Goal: Communication & Community: Answer question/provide support

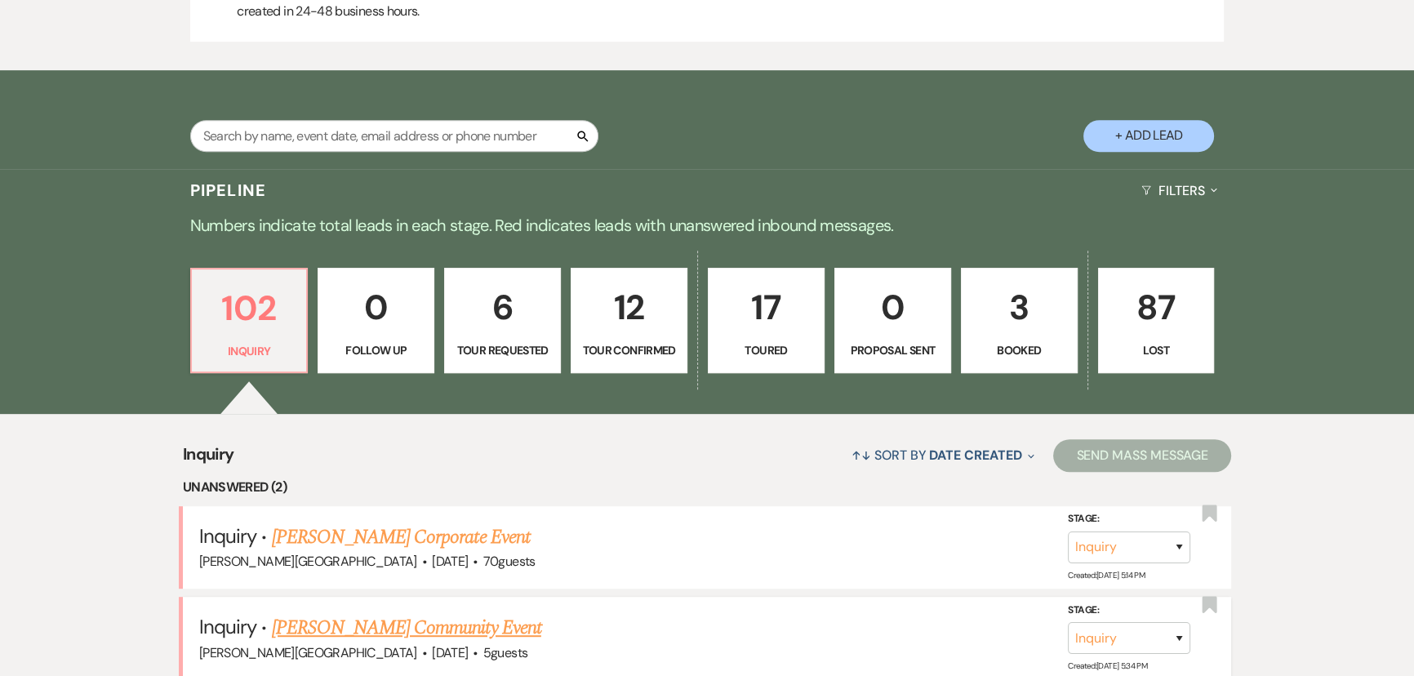
scroll to position [1038, 0]
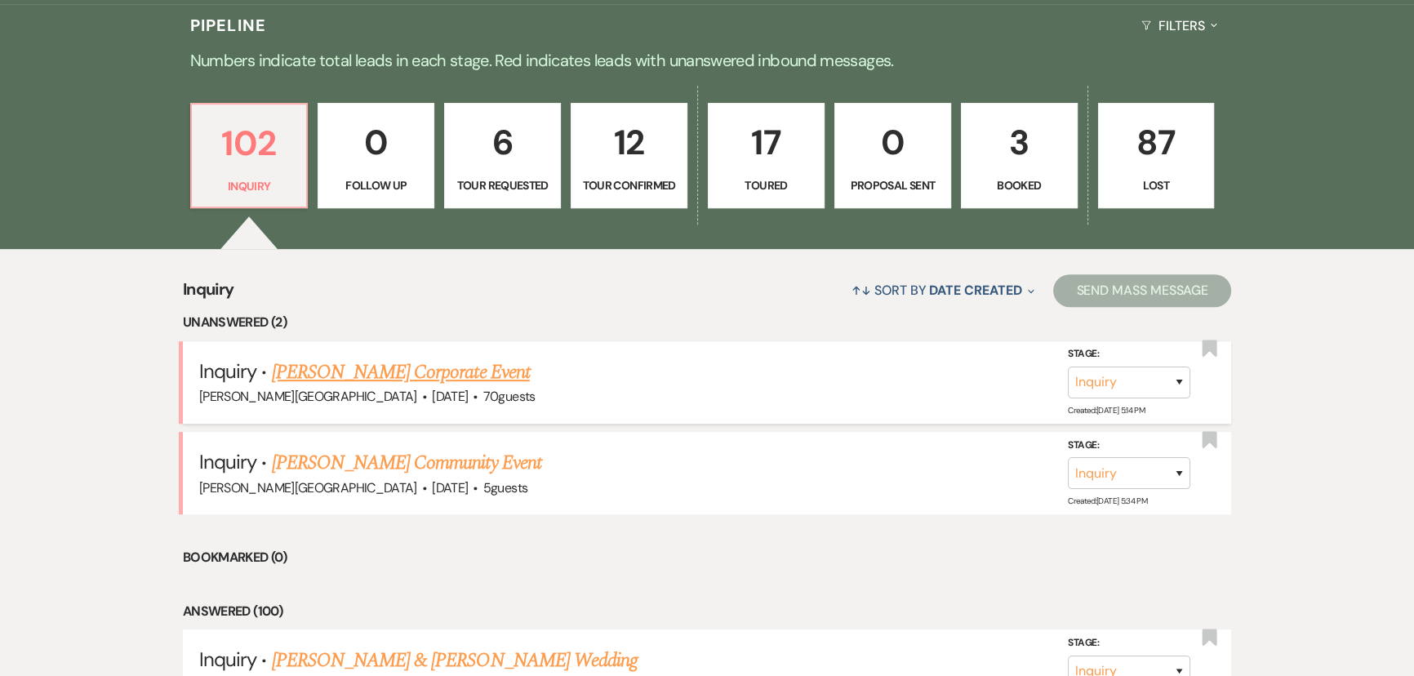
click at [389, 378] on link "[PERSON_NAME] Corporate Event" at bounding box center [401, 372] width 258 height 29
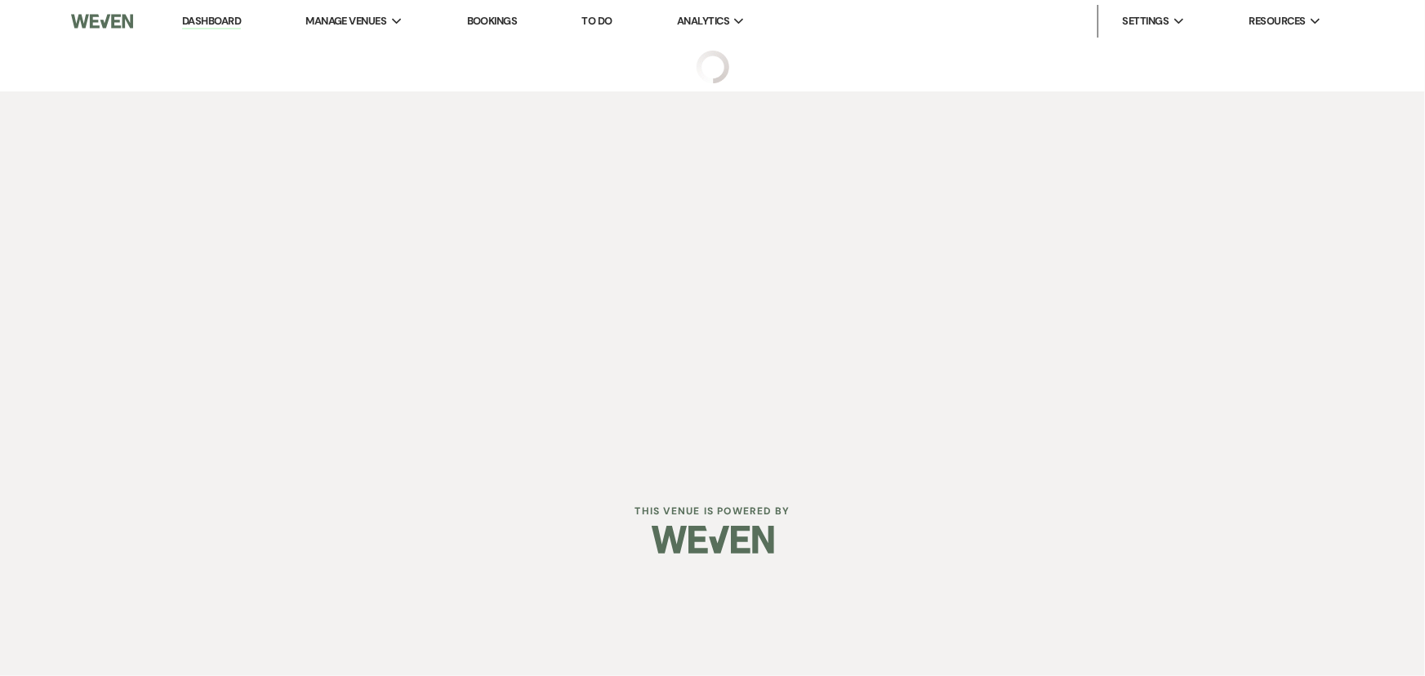
select select "5"
select select "9"
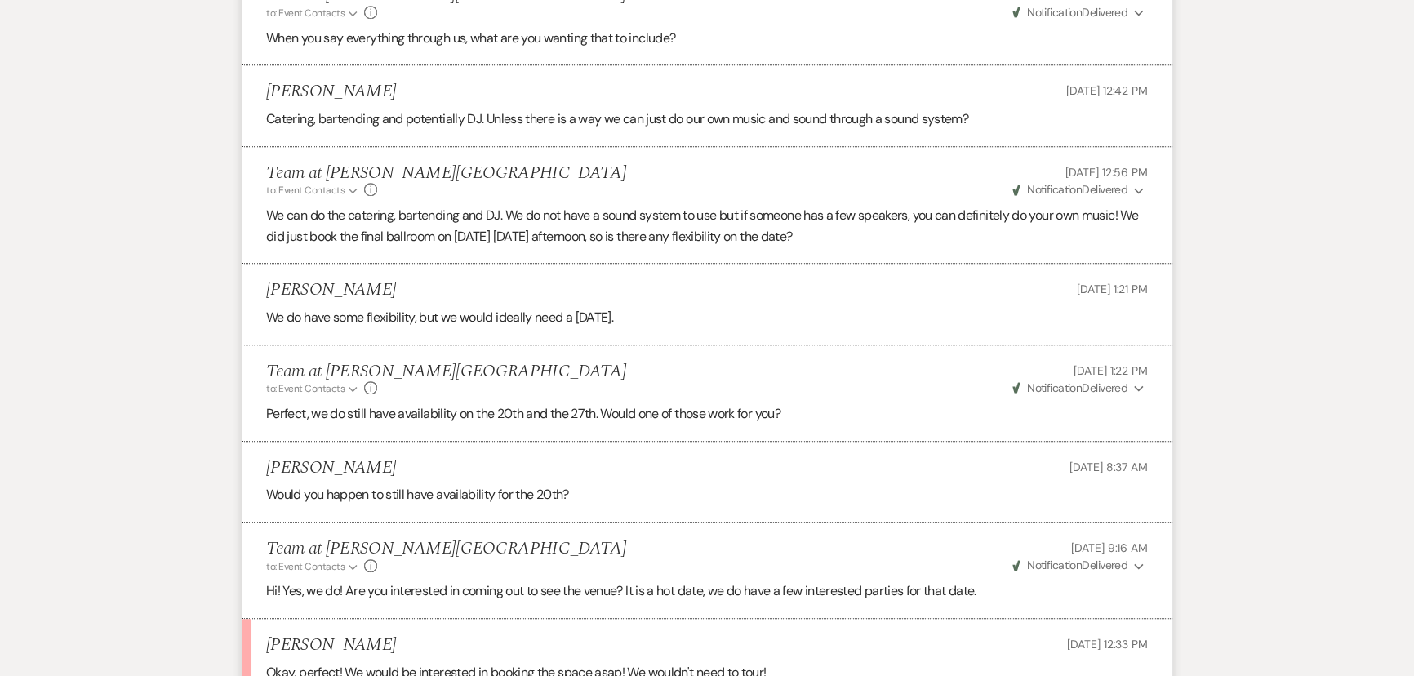
scroll to position [1652, 0]
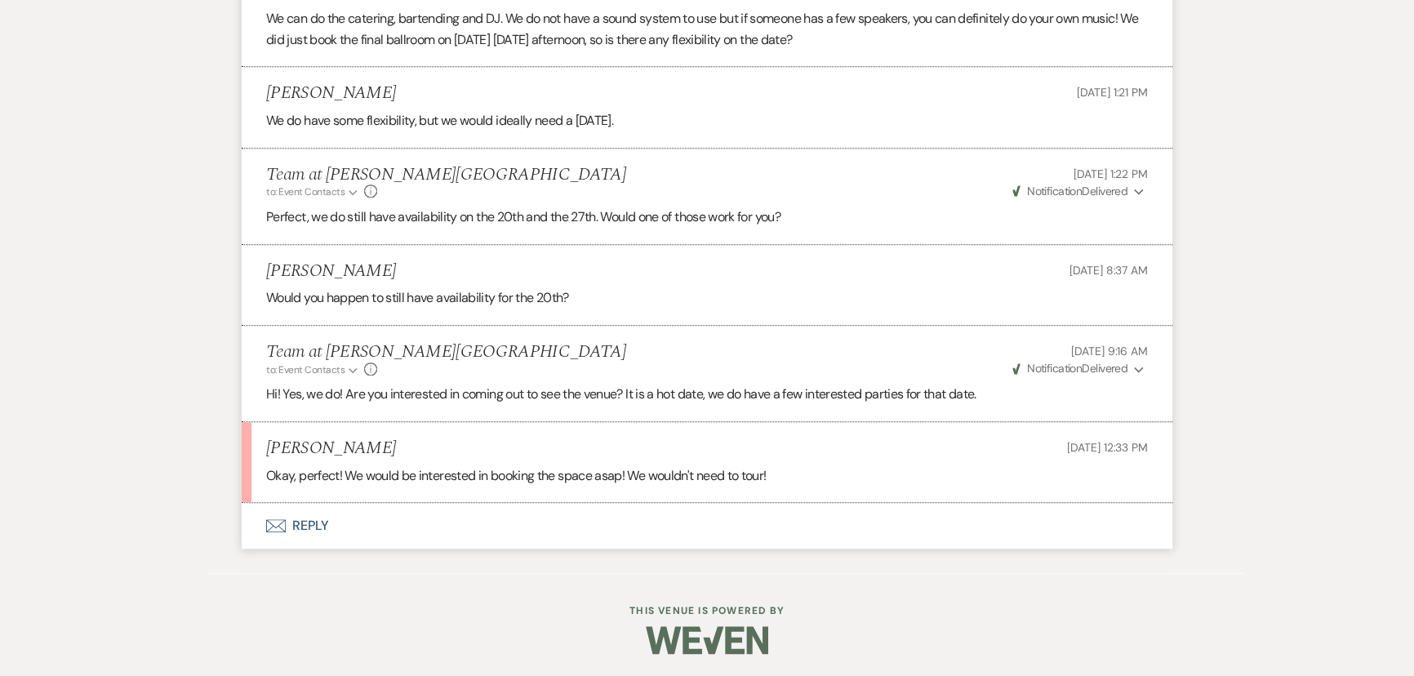
click at [300, 519] on button "Envelope Reply" at bounding box center [707, 526] width 931 height 46
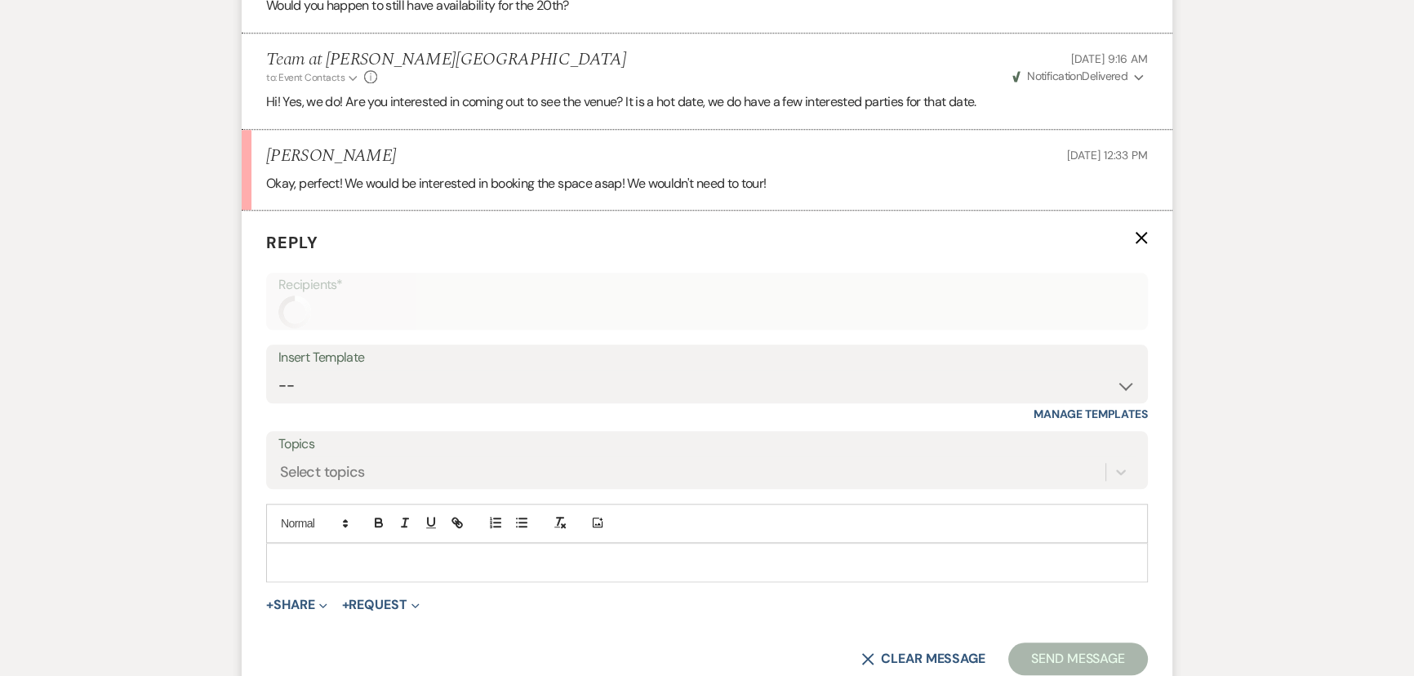
scroll to position [1963, 0]
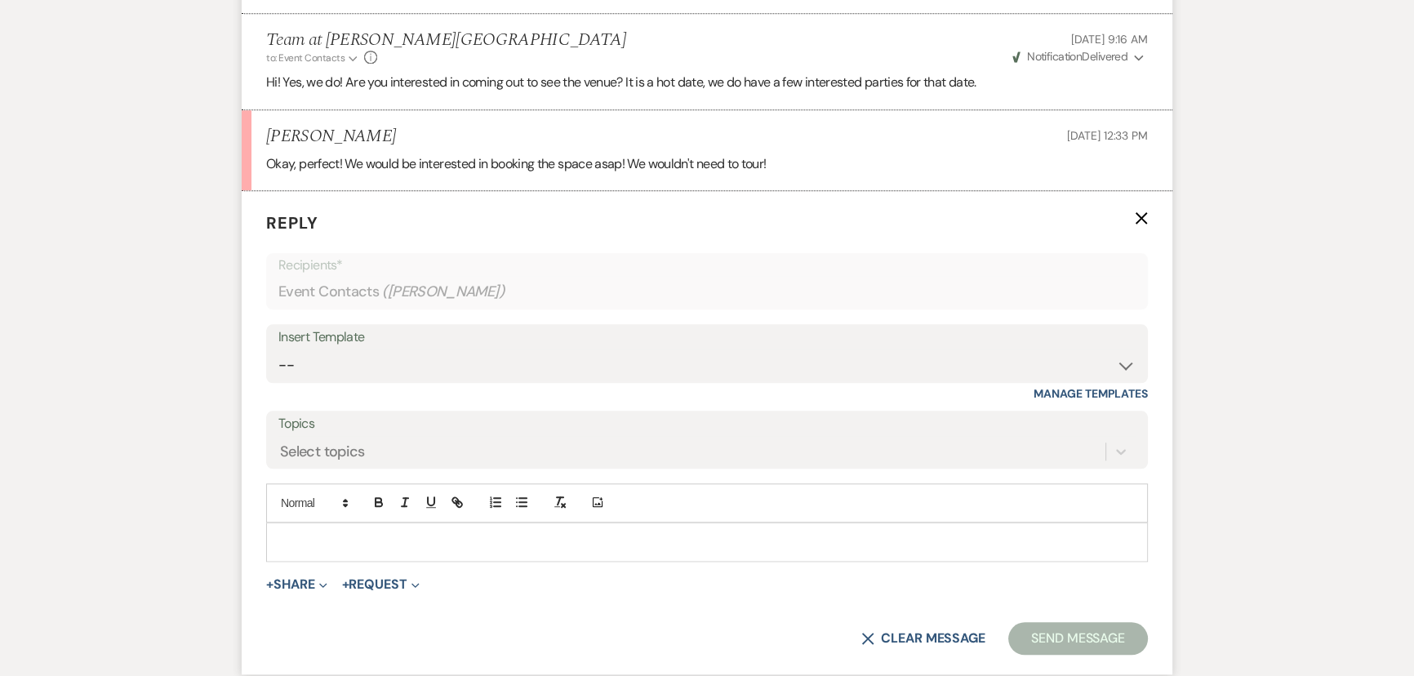
click at [318, 540] on p at bounding box center [707, 542] width 856 height 18
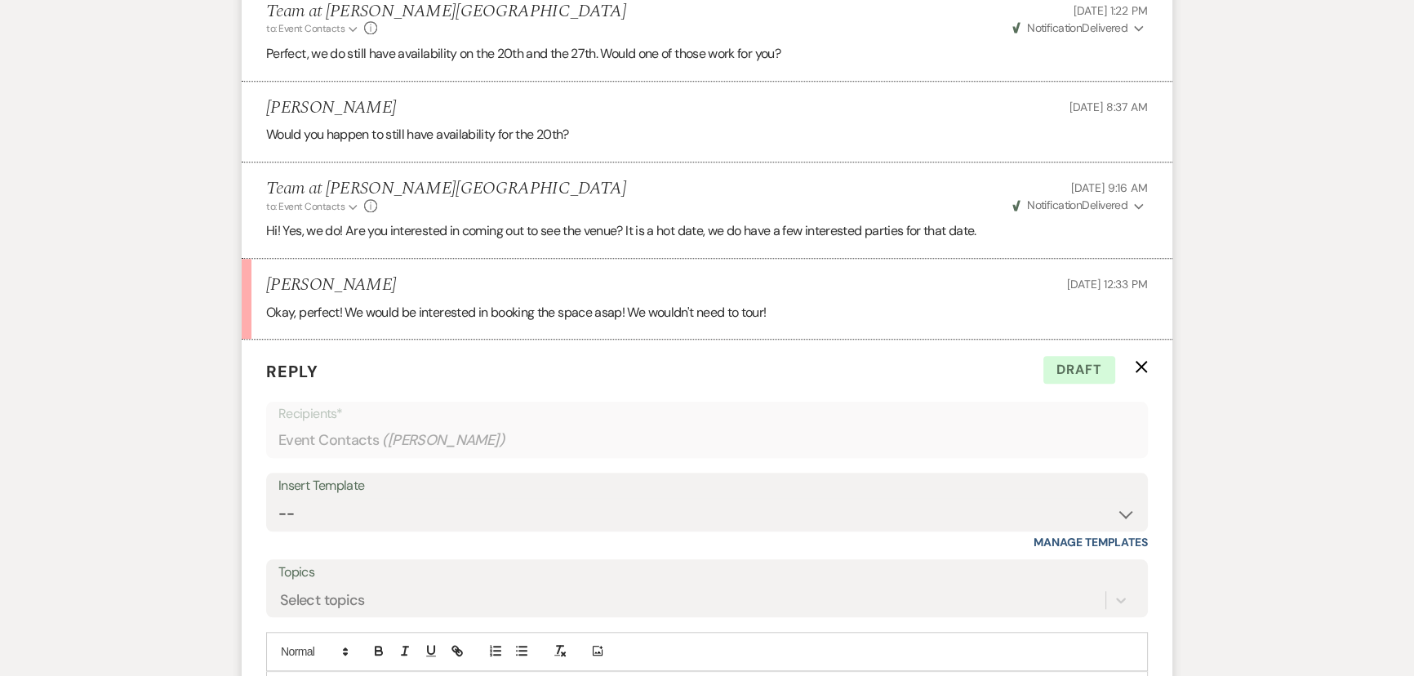
scroll to position [2038, 0]
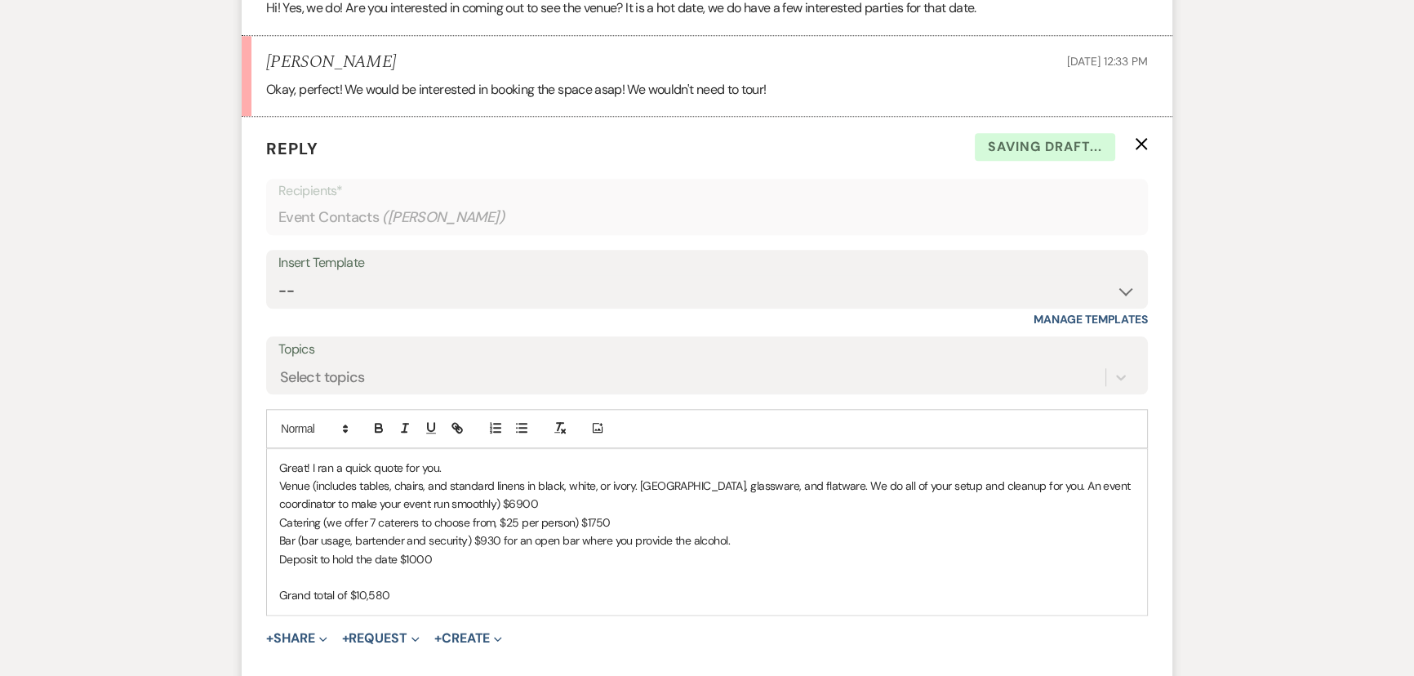
click at [417, 588] on p "Grand total of $10,580" at bounding box center [707, 595] width 856 height 18
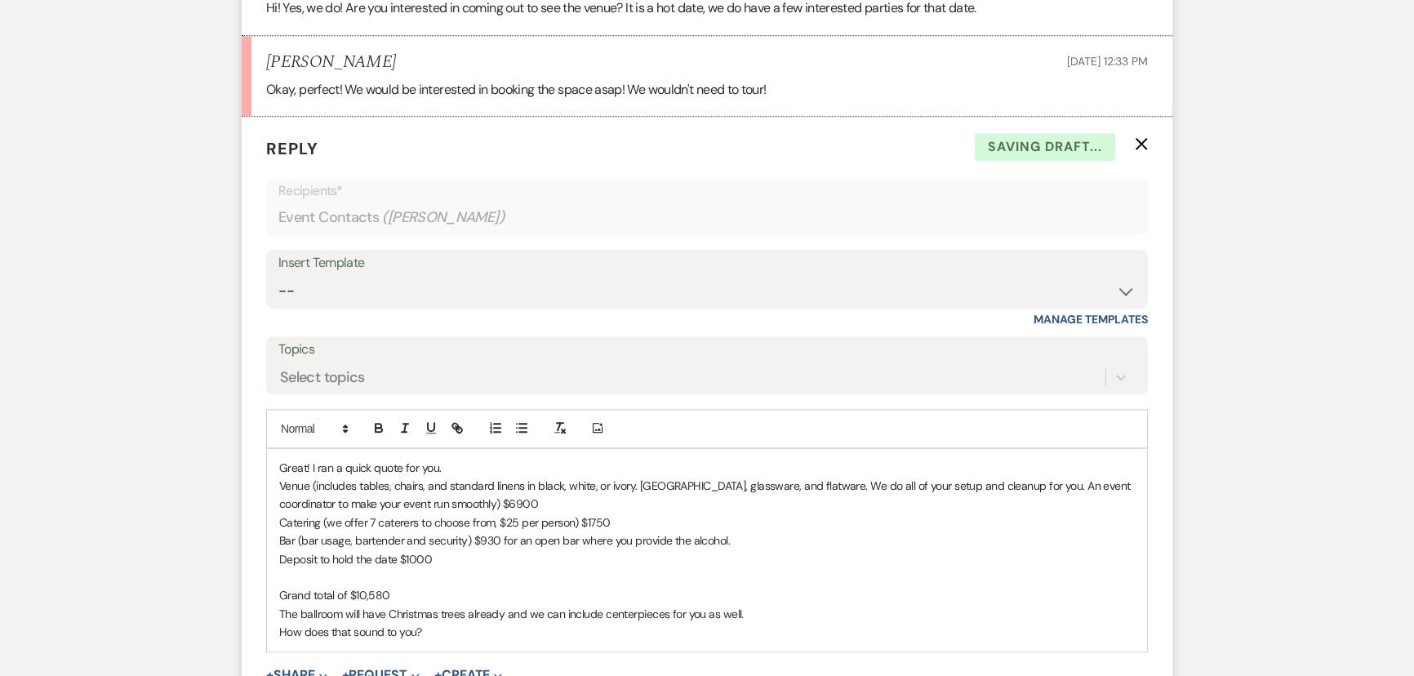
scroll to position [2273, 0]
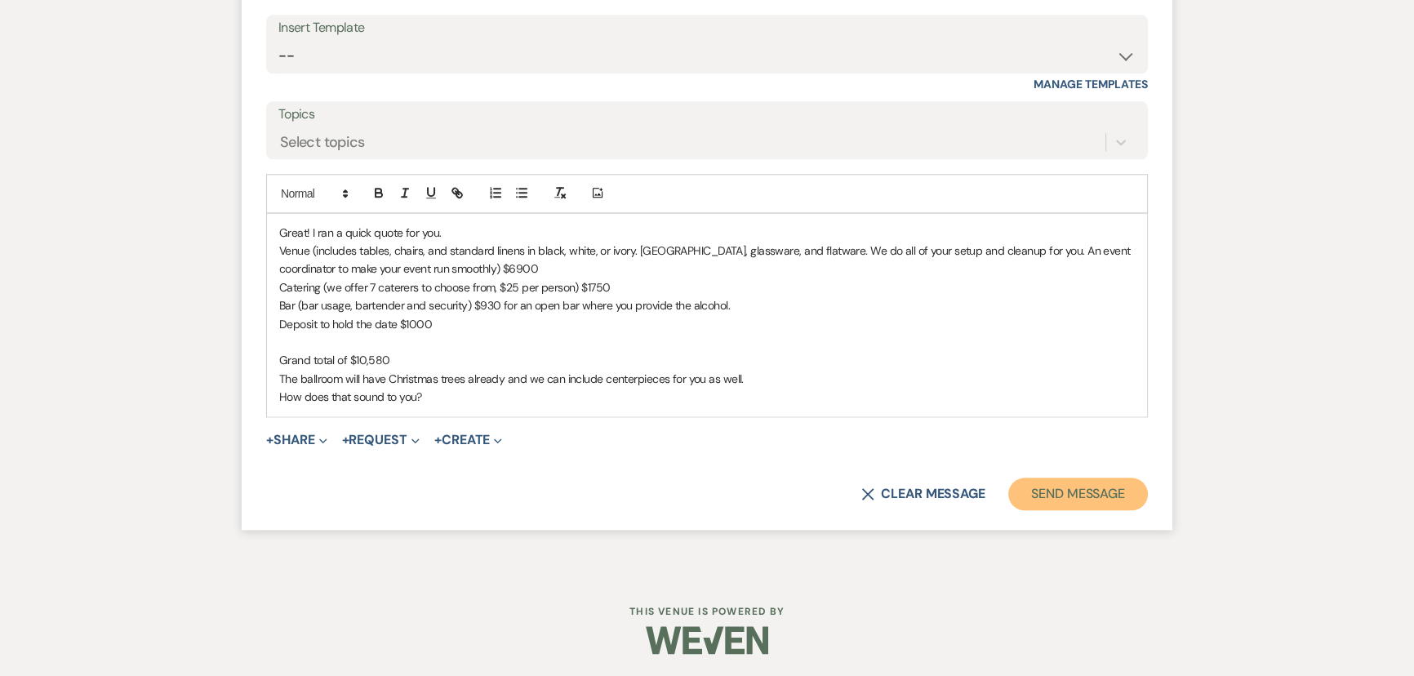
click at [1058, 493] on button "Send Message" at bounding box center [1078, 494] width 140 height 33
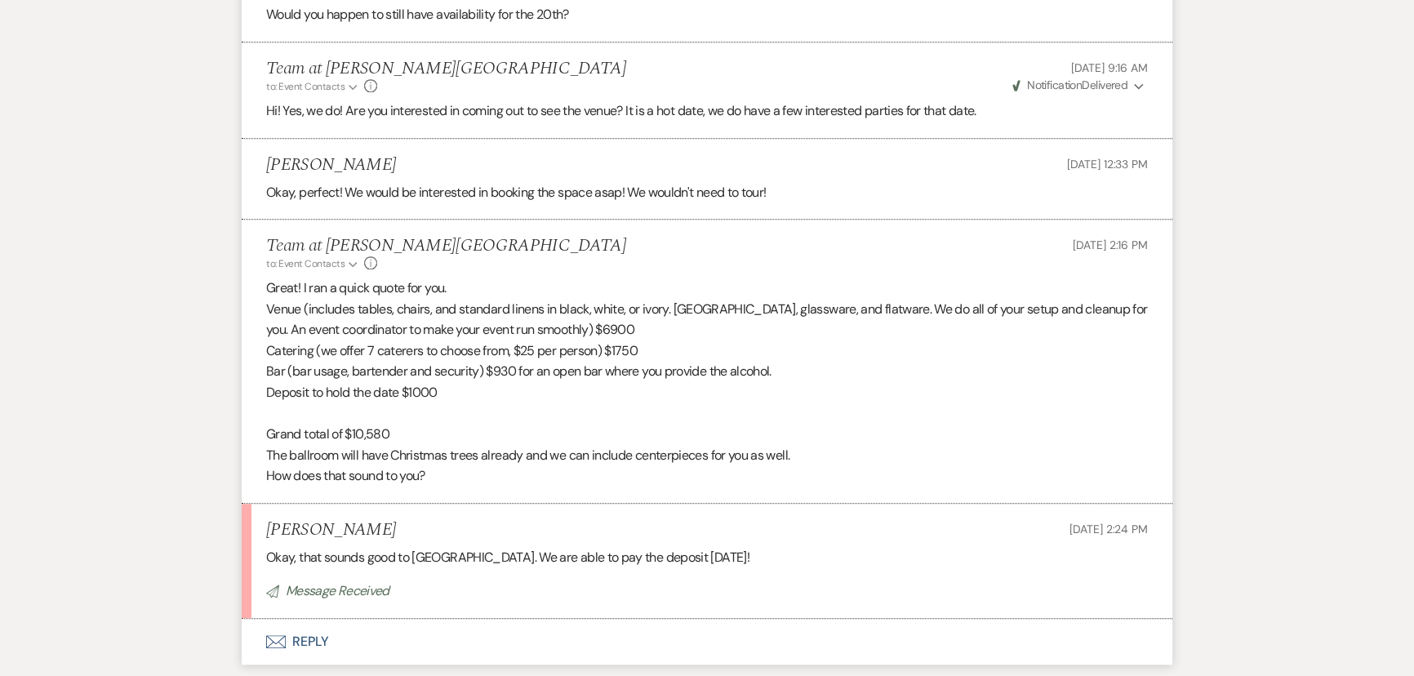
scroll to position [1969, 0]
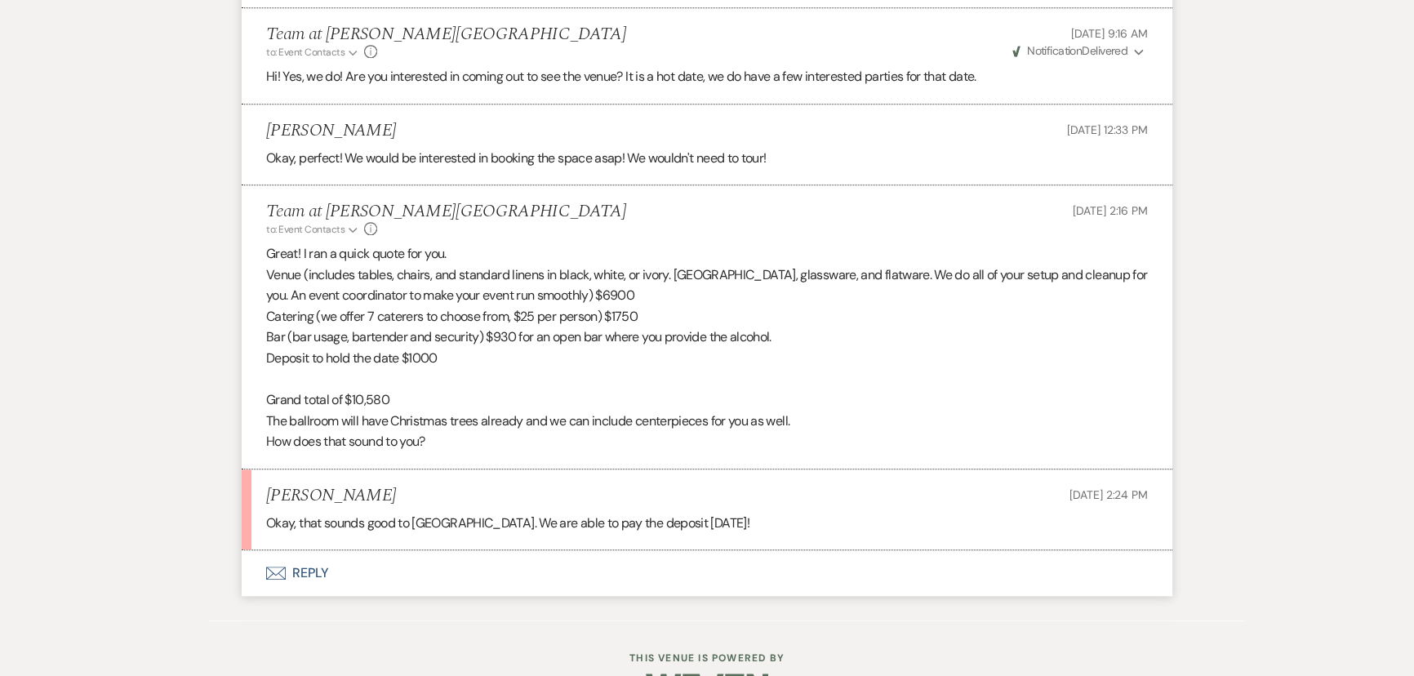
click at [300, 565] on button "Envelope Reply" at bounding box center [707, 573] width 931 height 46
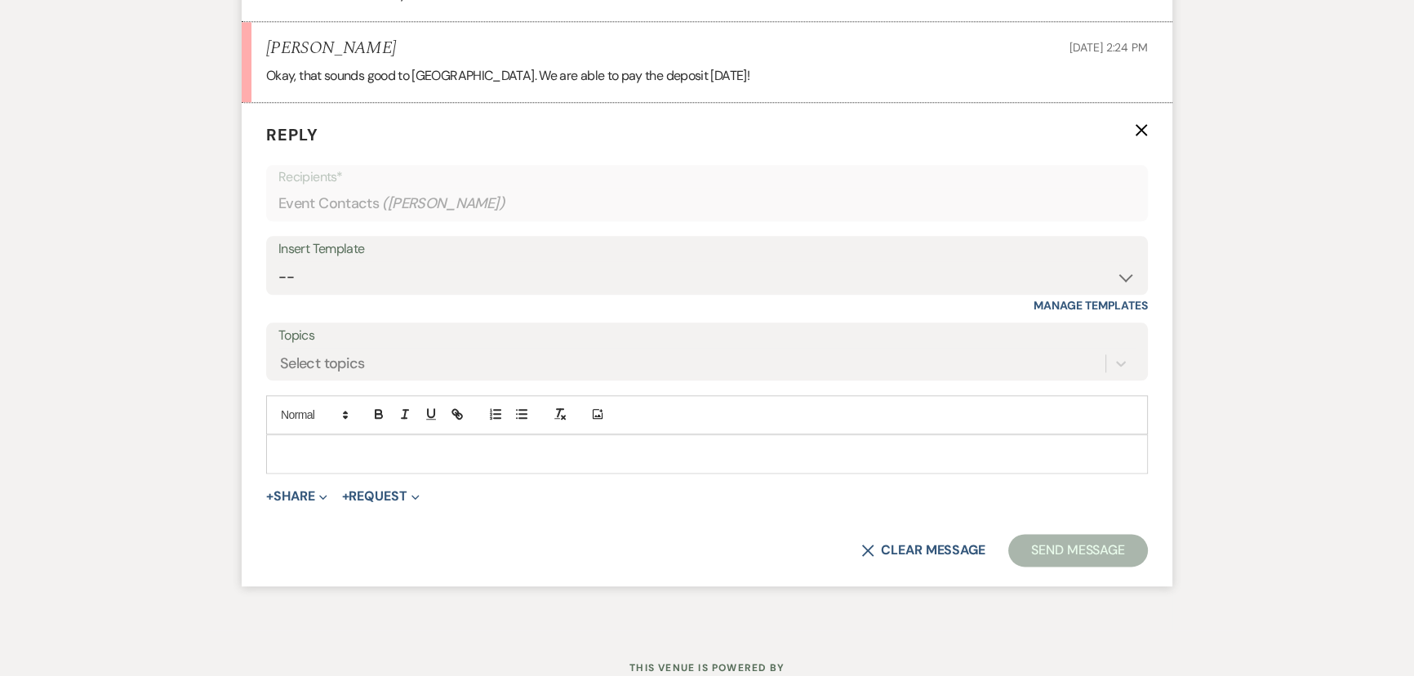
scroll to position [2421, 0]
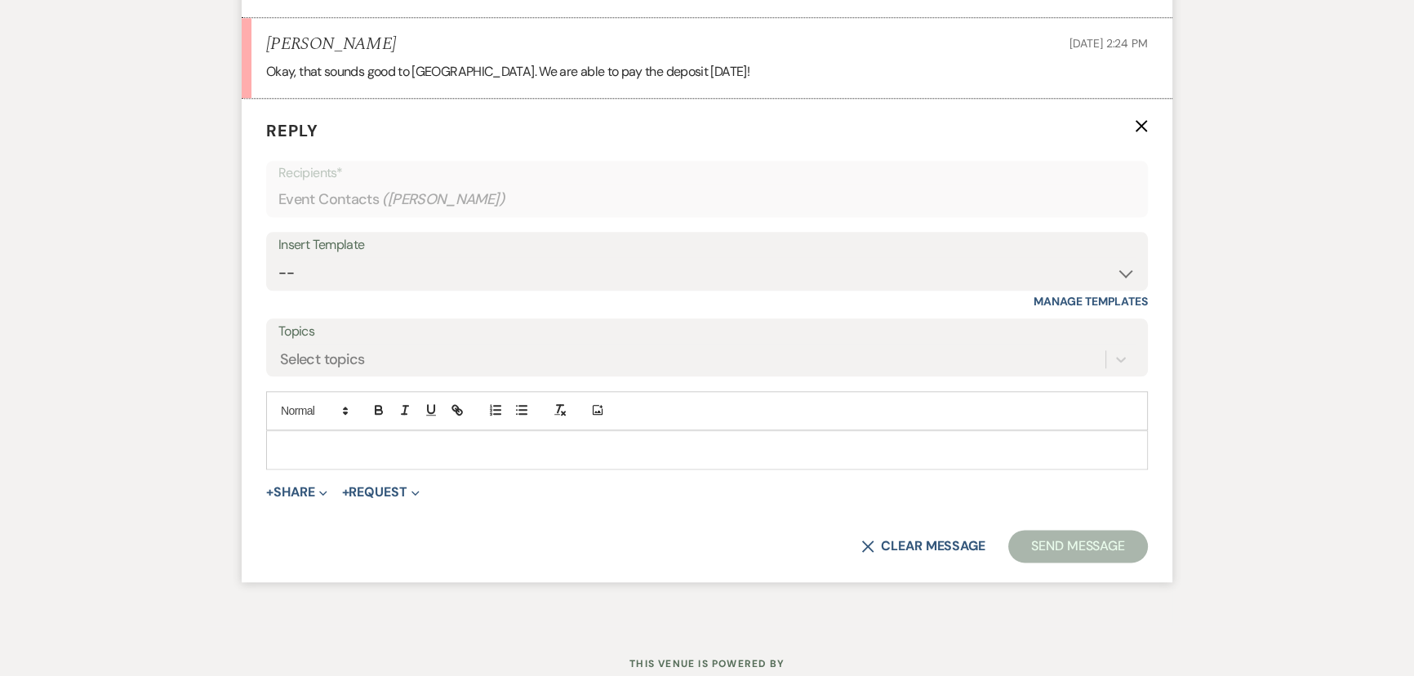
click at [440, 460] on div at bounding box center [707, 450] width 880 height 38
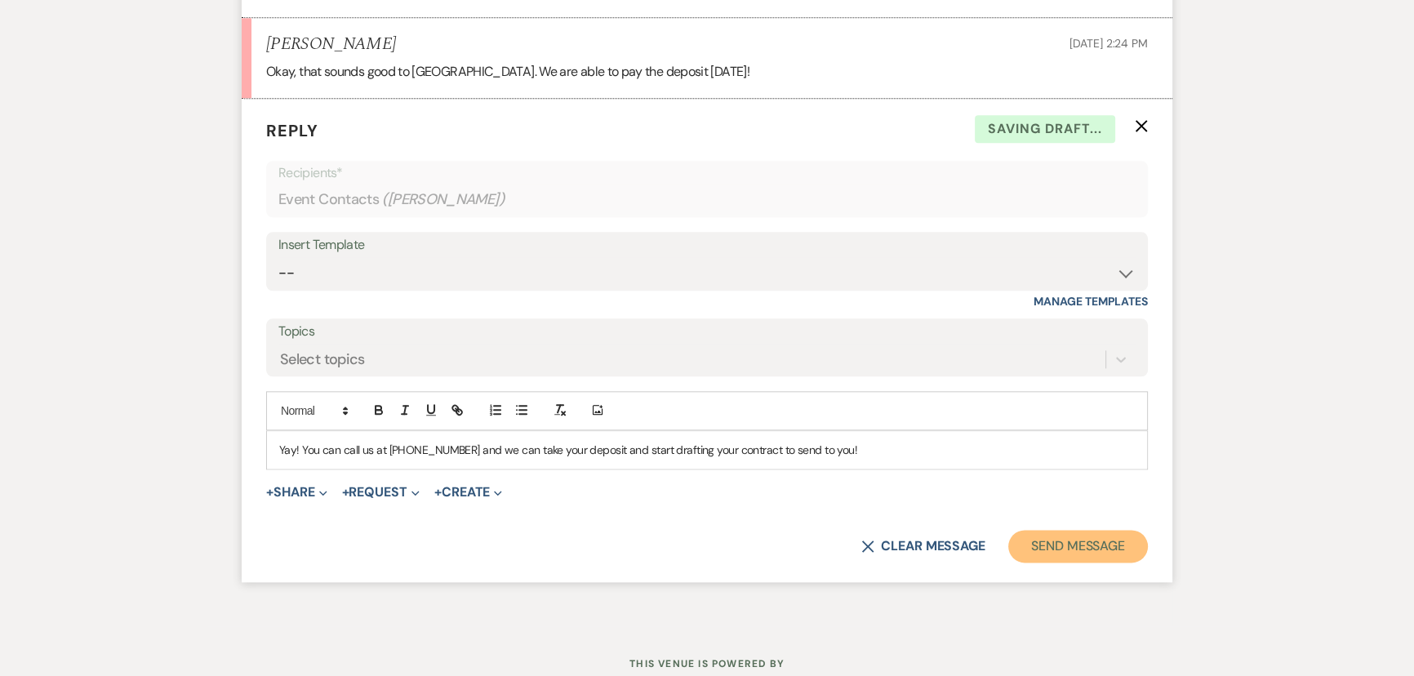
click at [1064, 543] on button "Send Message" at bounding box center [1078, 546] width 140 height 33
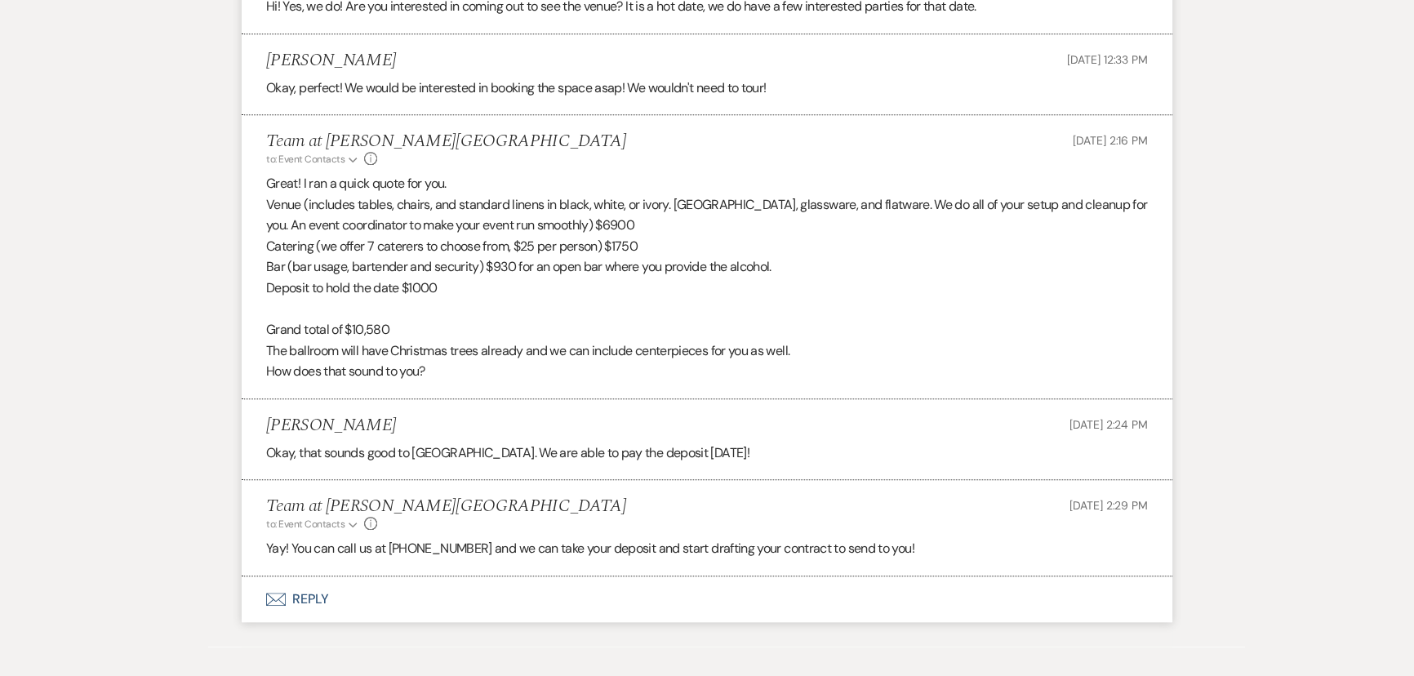
scroll to position [2112, 0]
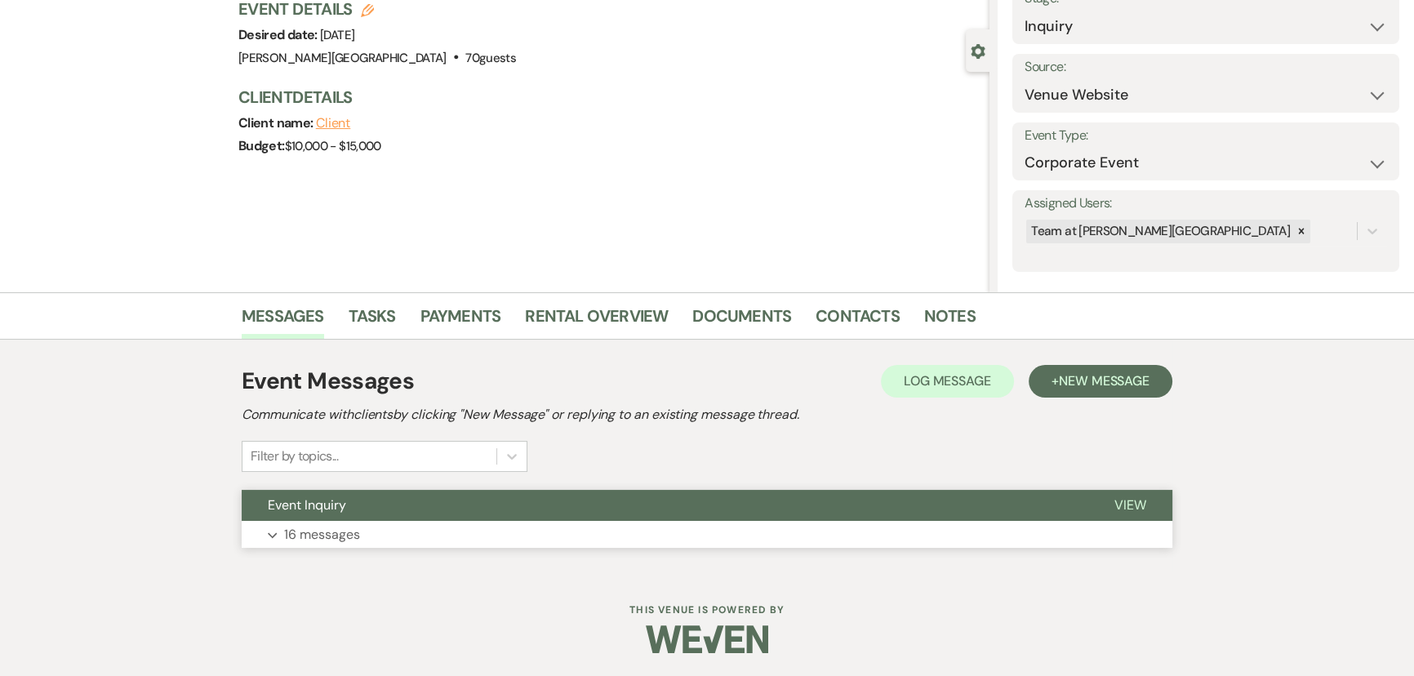
click at [256, 518] on button "Event Inquiry" at bounding box center [665, 505] width 847 height 31
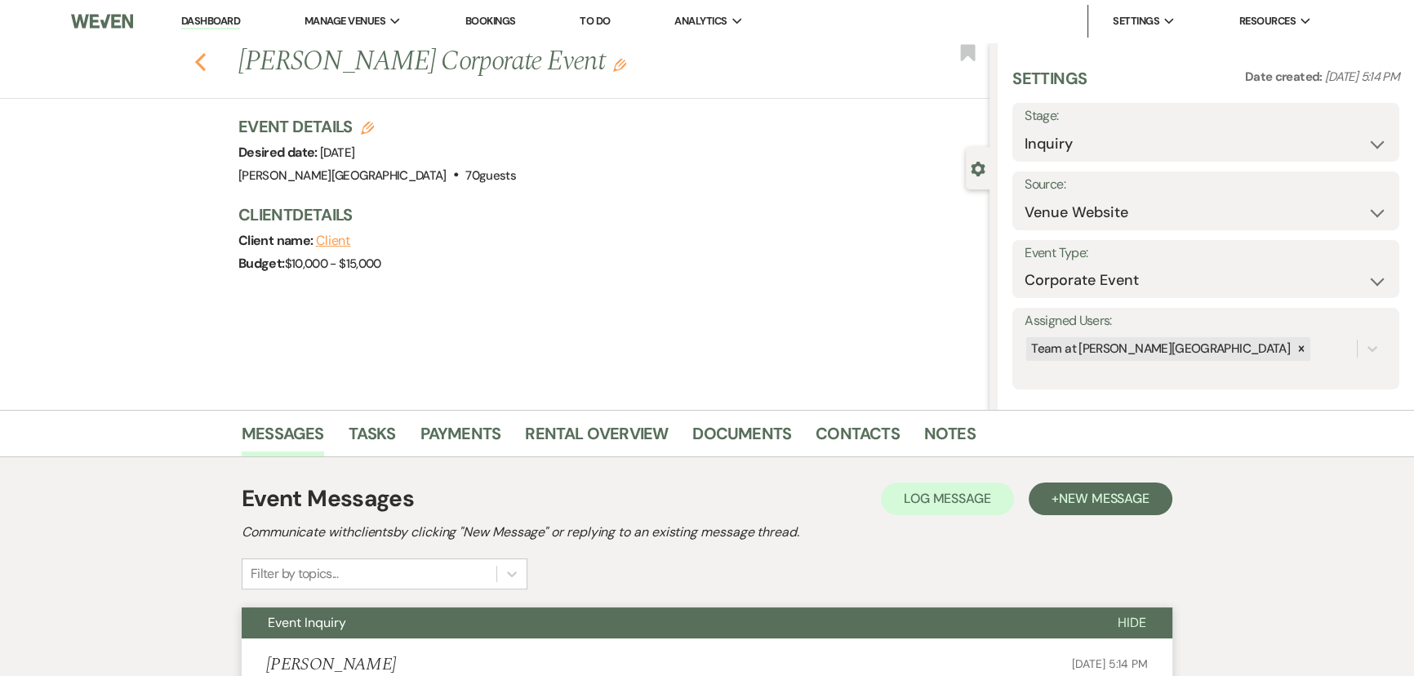
click at [203, 56] on icon "Previous" at bounding box center [200, 62] width 12 height 20
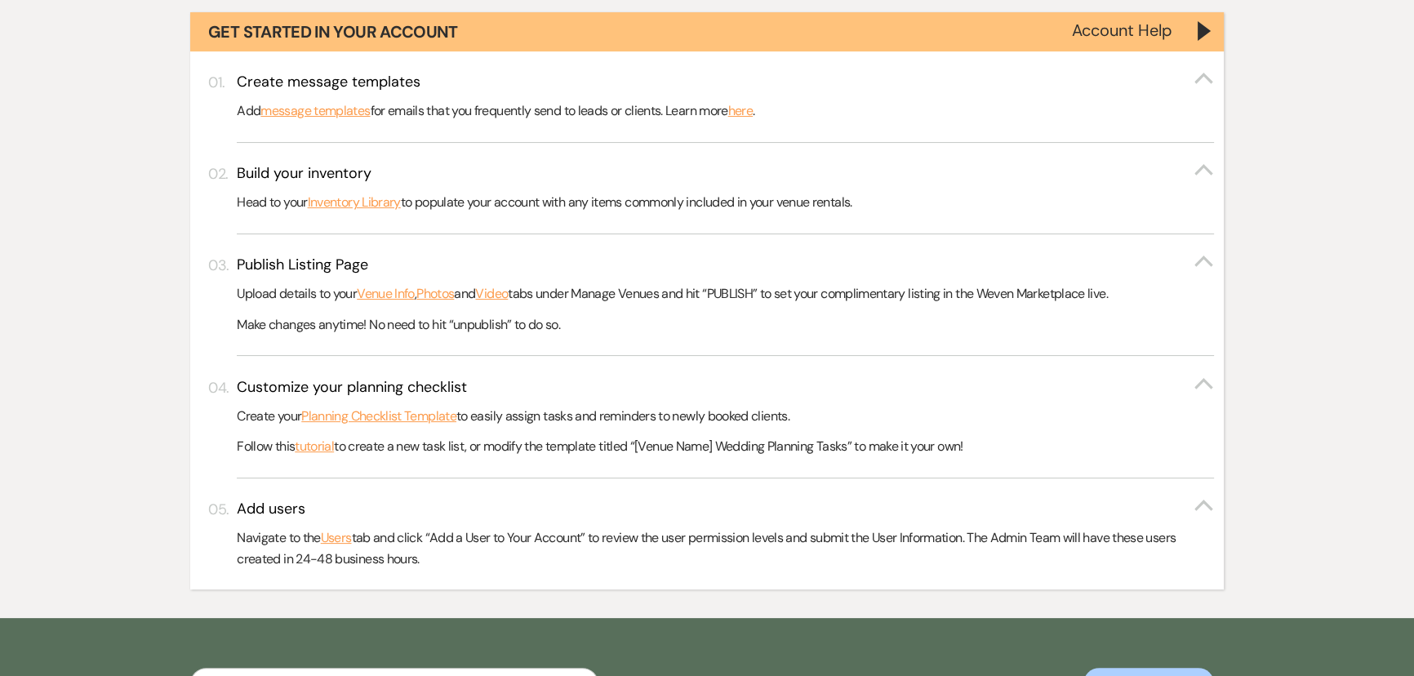
scroll to position [148, 0]
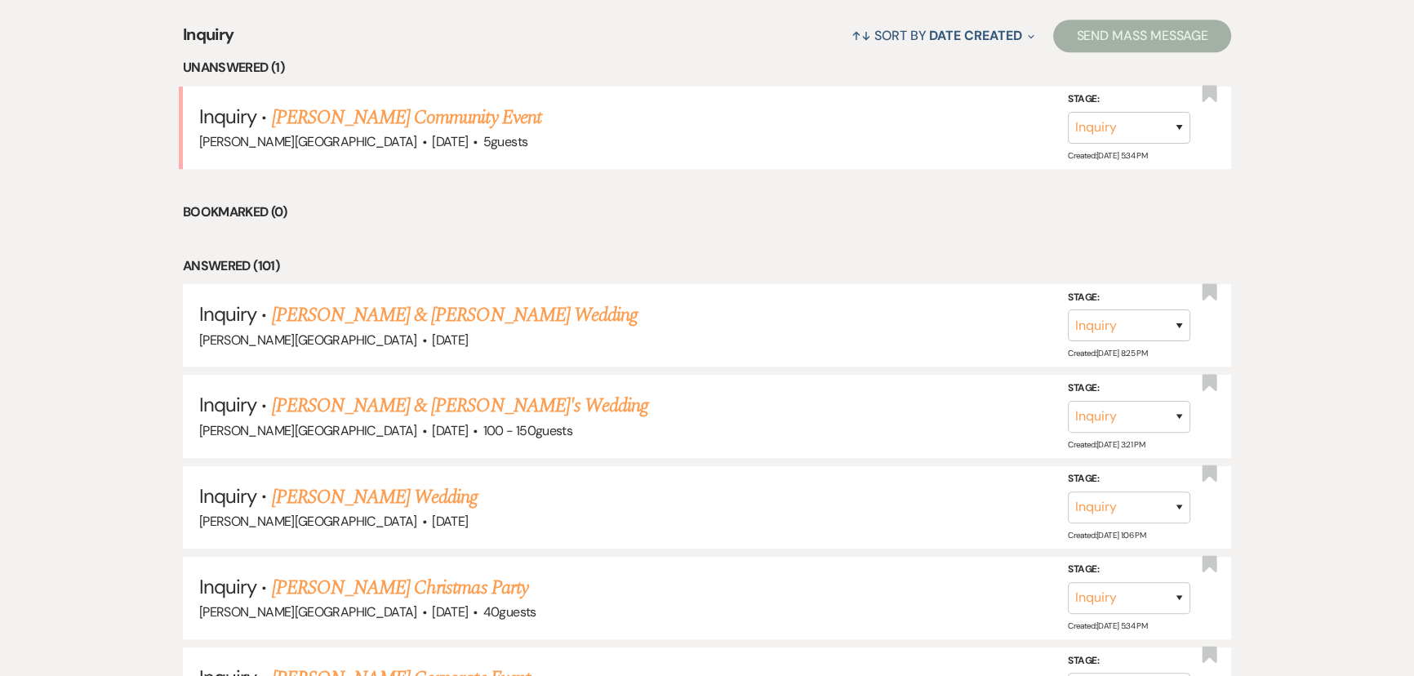
scroll to position [1481, 0]
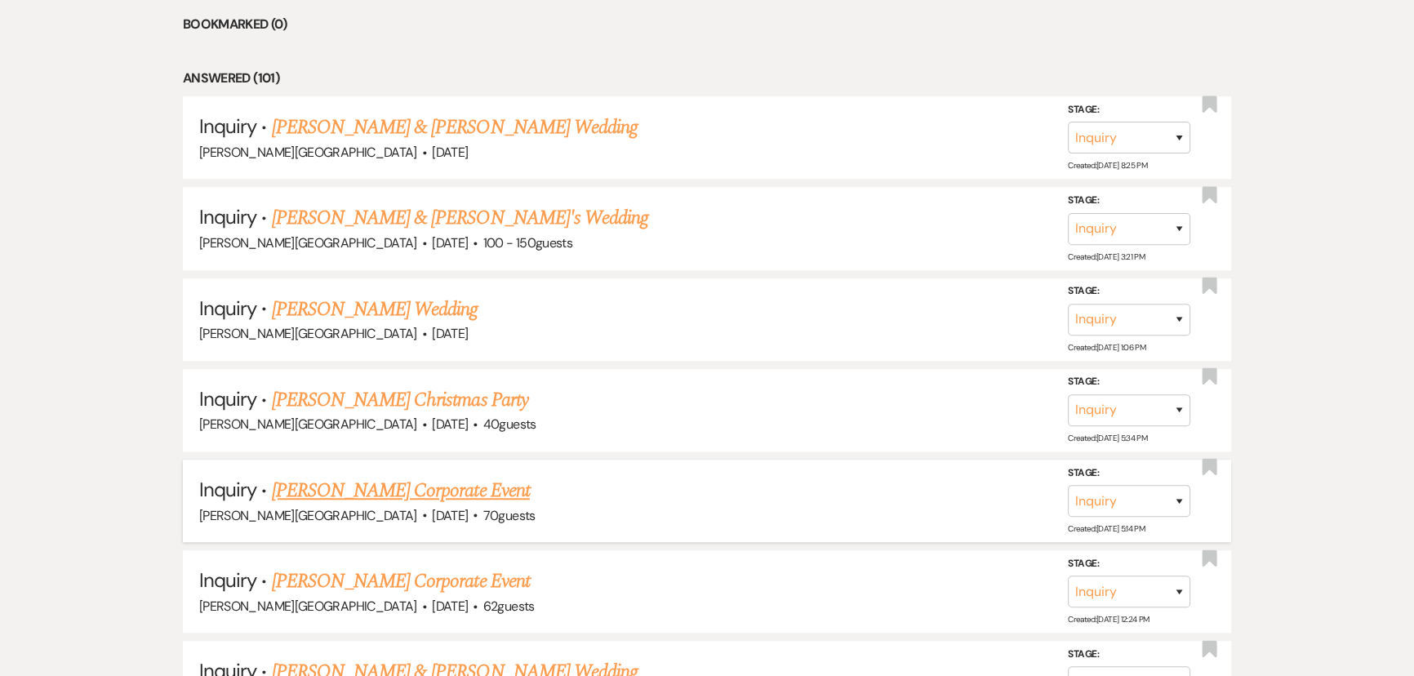
click at [300, 476] on link "[PERSON_NAME] Corporate Event" at bounding box center [401, 490] width 258 height 29
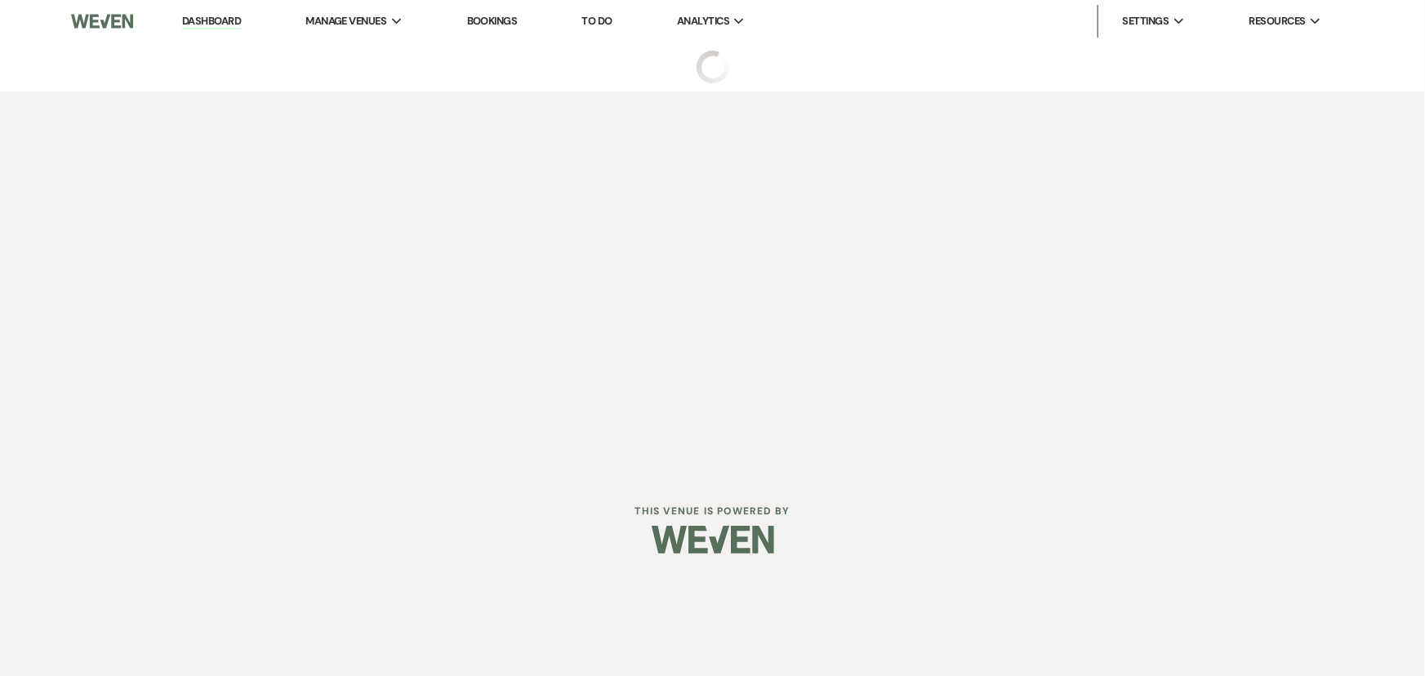
select select "5"
select select "9"
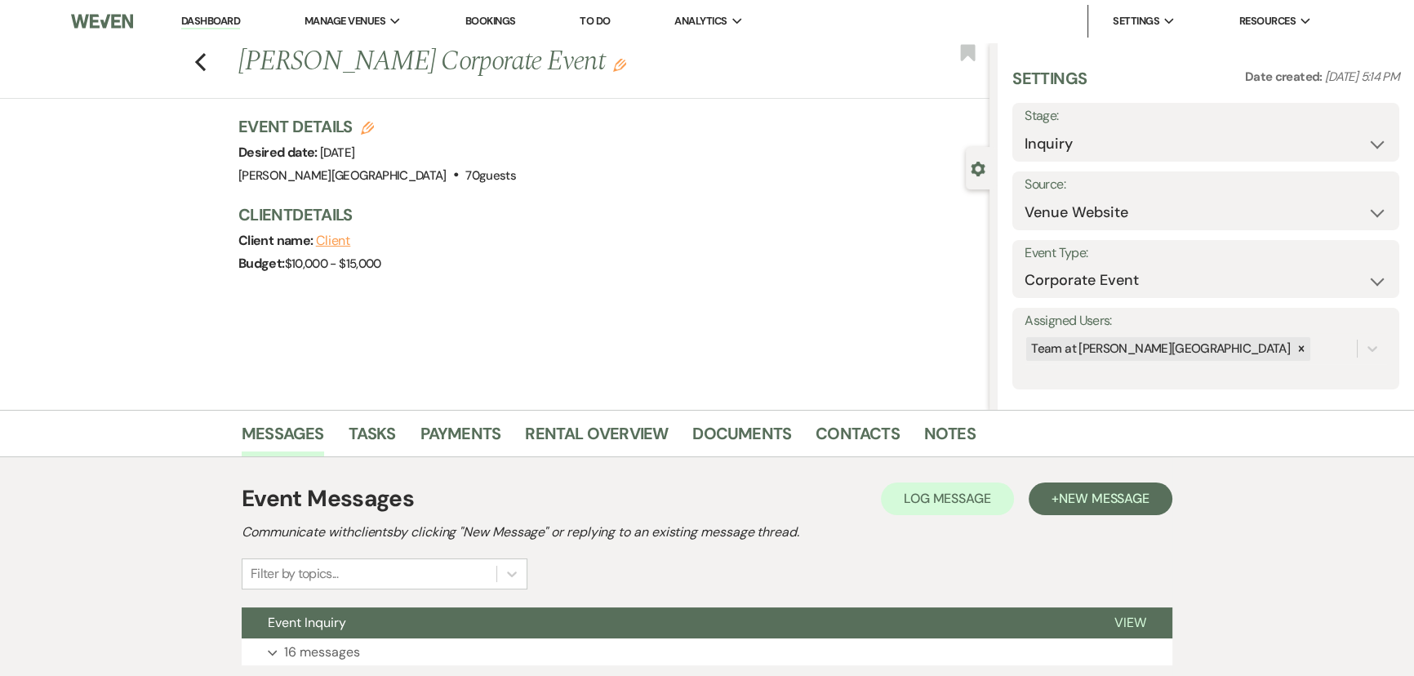
scroll to position [118, 0]
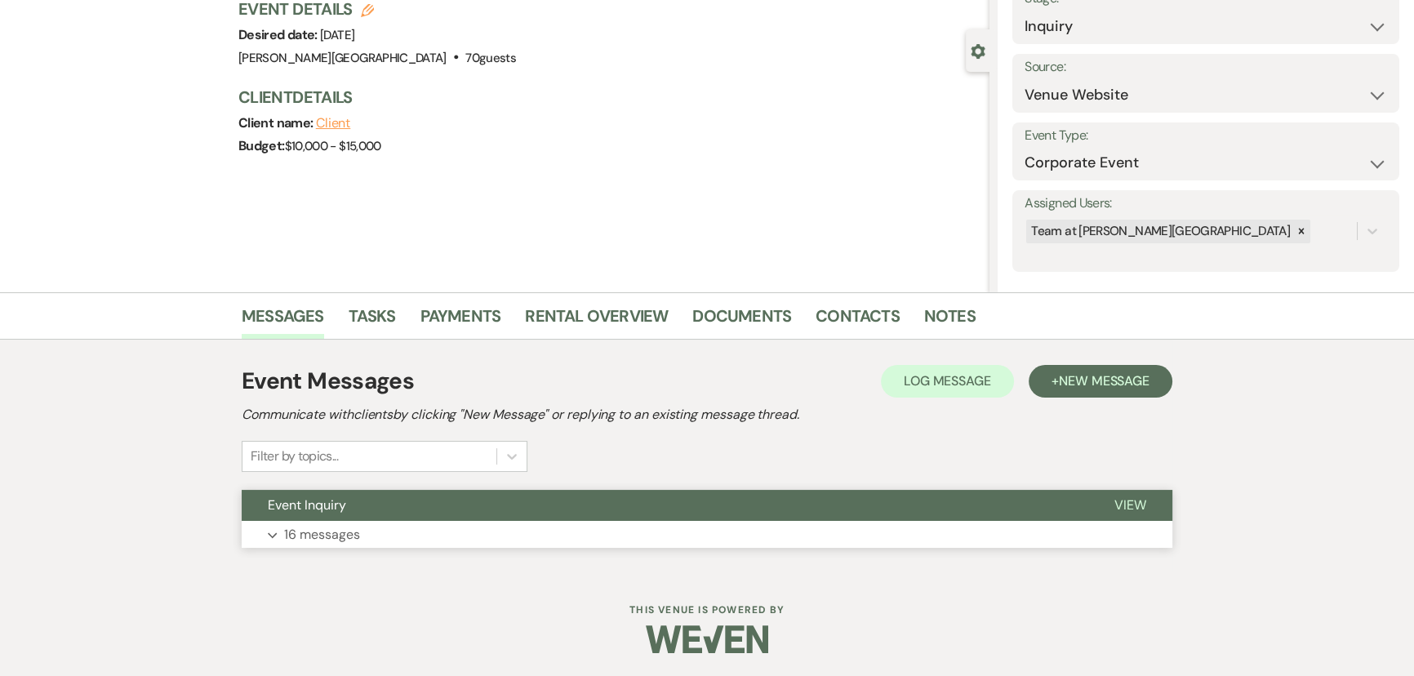
click at [317, 528] on p "16 messages" at bounding box center [322, 534] width 76 height 21
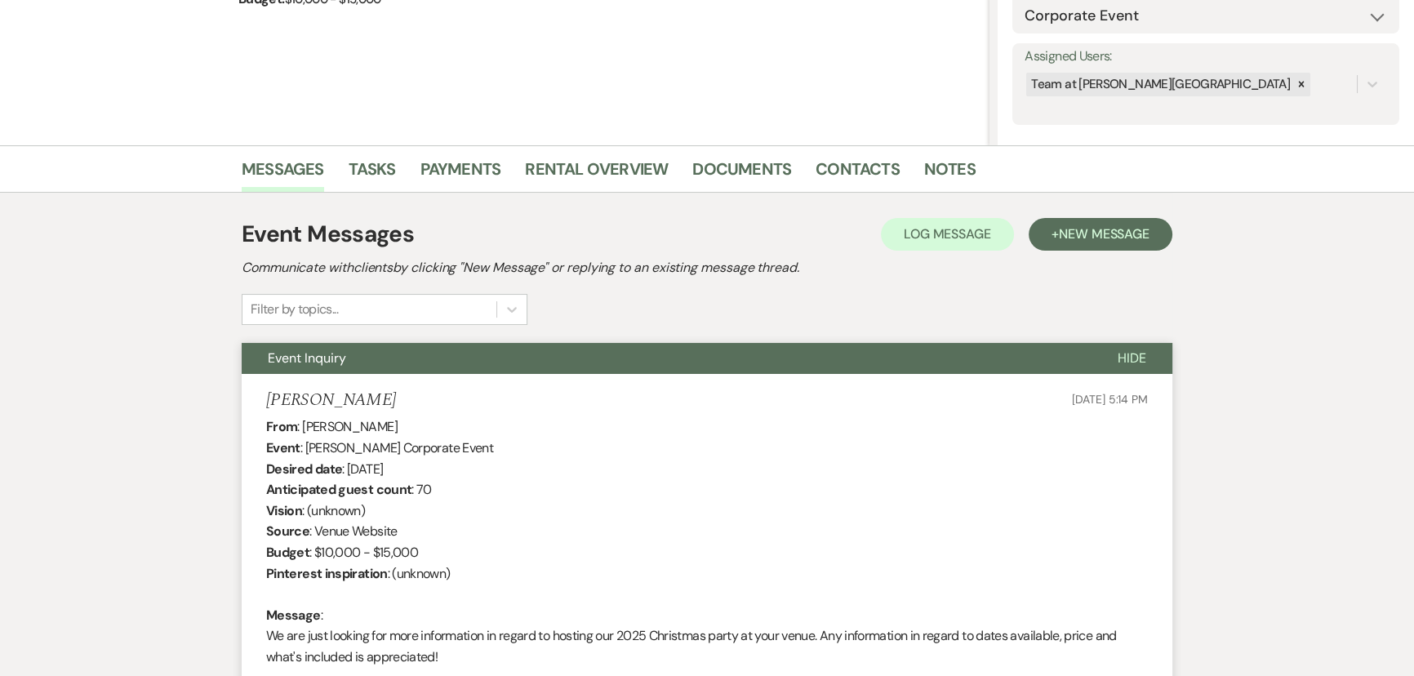
scroll to position [257, 0]
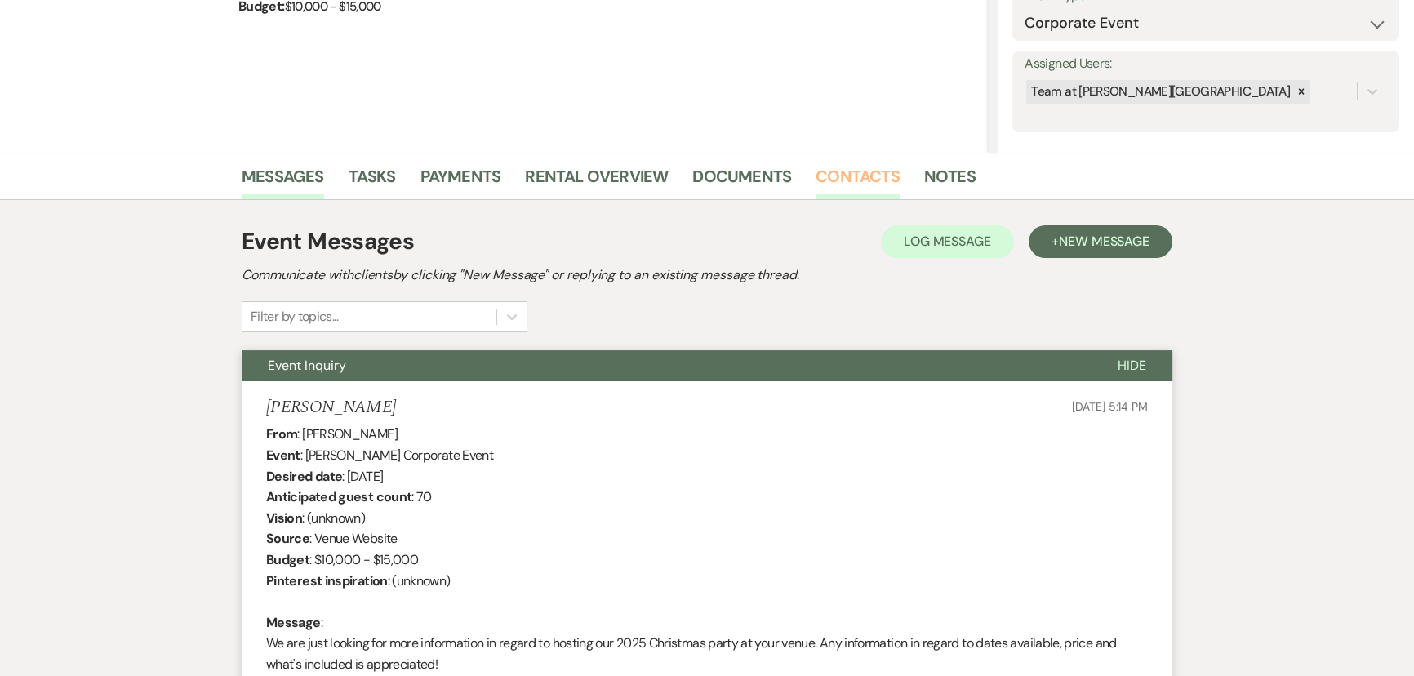
click at [849, 187] on link "Contacts" at bounding box center [858, 181] width 84 height 36
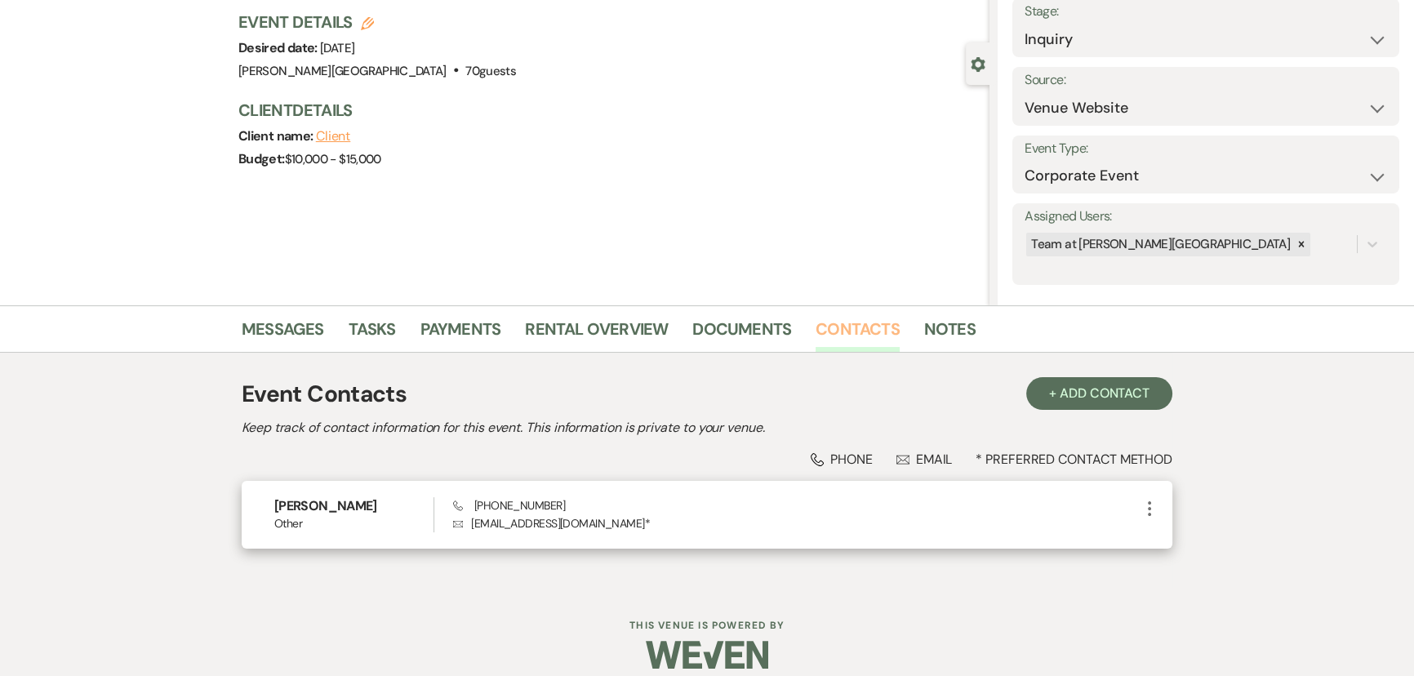
scroll to position [121, 0]
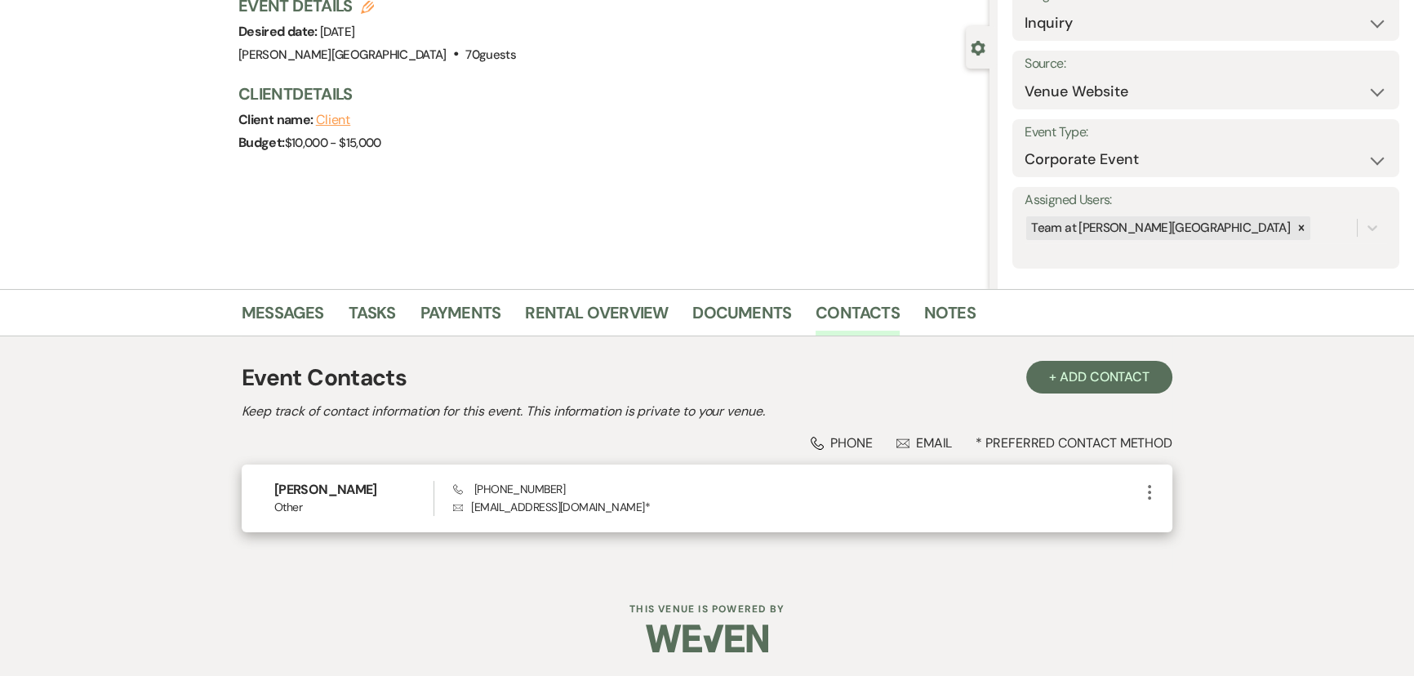
drag, startPoint x: 639, startPoint y: 508, endPoint x: 465, endPoint y: 522, distance: 174.4
click at [465, 522] on div "[PERSON_NAME] Other Phone [PHONE_NUMBER] Envelope [EMAIL_ADDRESS][DOMAIN_NAME] …" at bounding box center [707, 499] width 931 height 68
copy p "[EMAIL_ADDRESS][DOMAIN_NAME]"
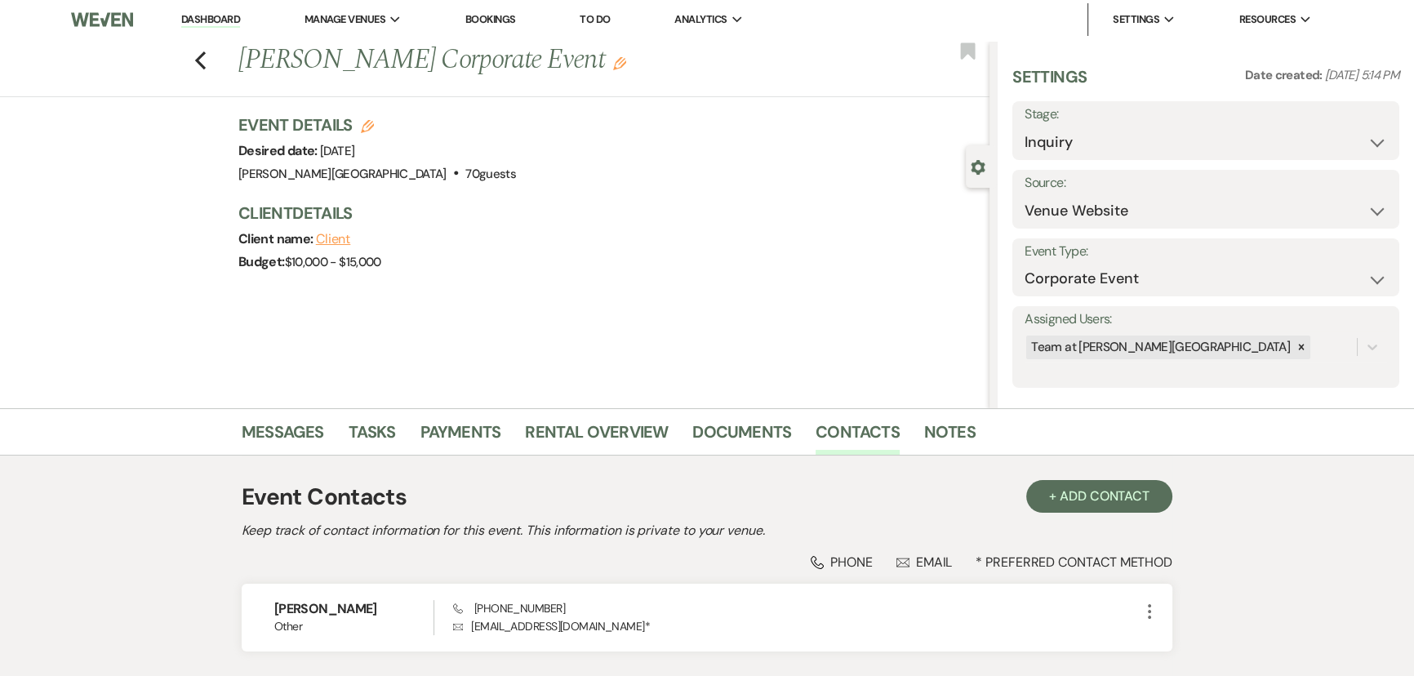
scroll to position [0, 0]
click at [285, 438] on link "Messages" at bounding box center [283, 438] width 82 height 36
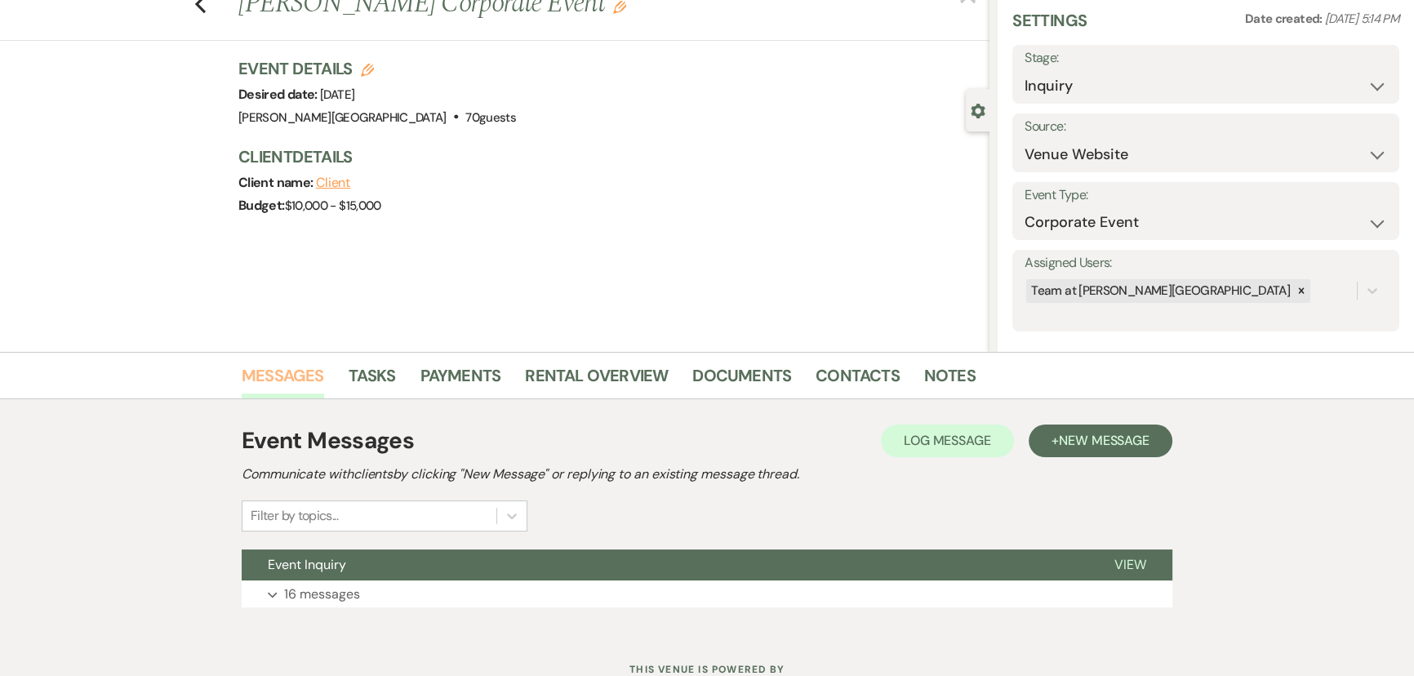
scroll to position [118, 0]
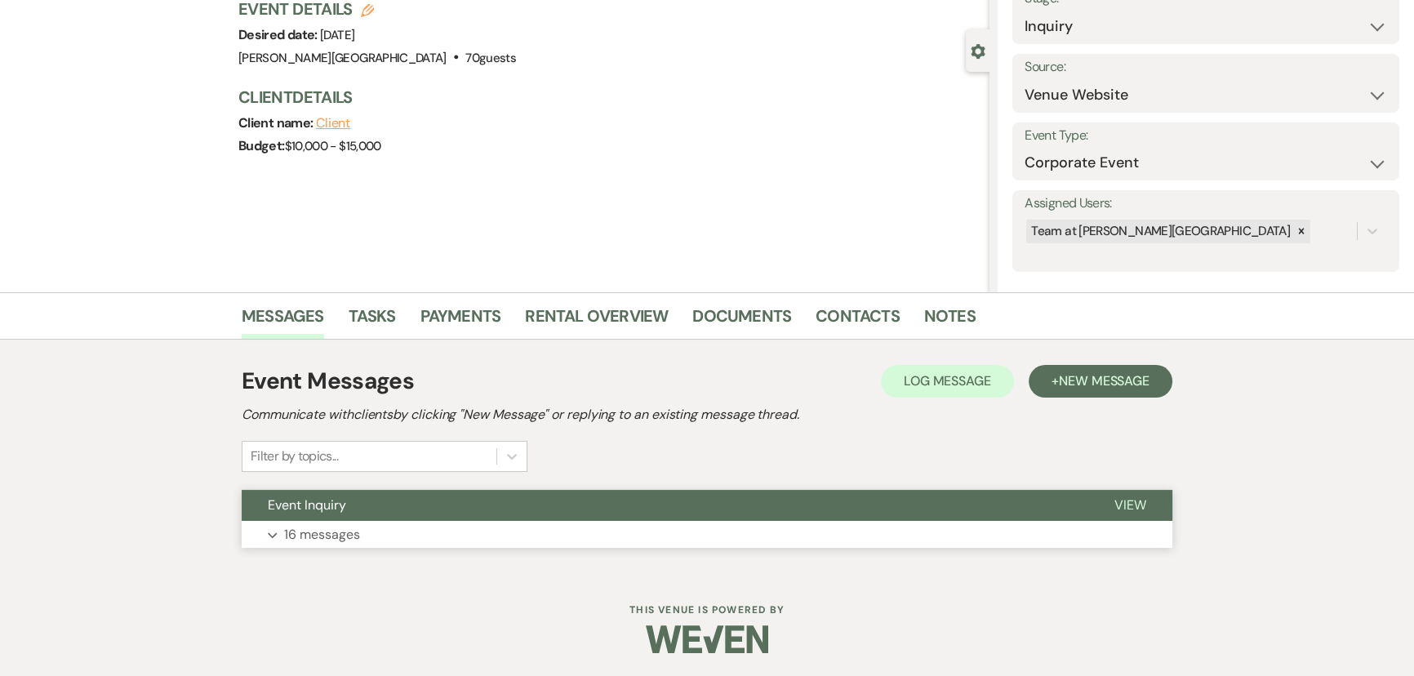
click at [294, 536] on p "16 messages" at bounding box center [322, 534] width 76 height 21
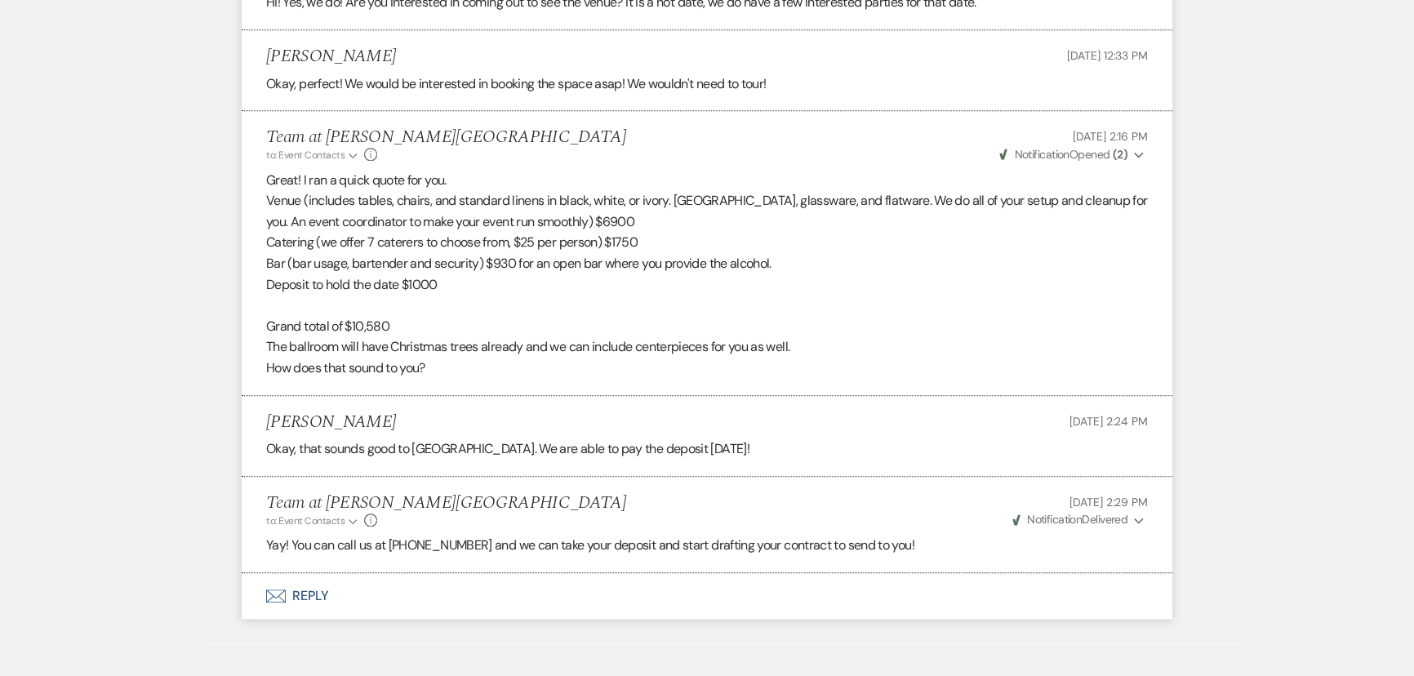
scroll to position [2114, 0]
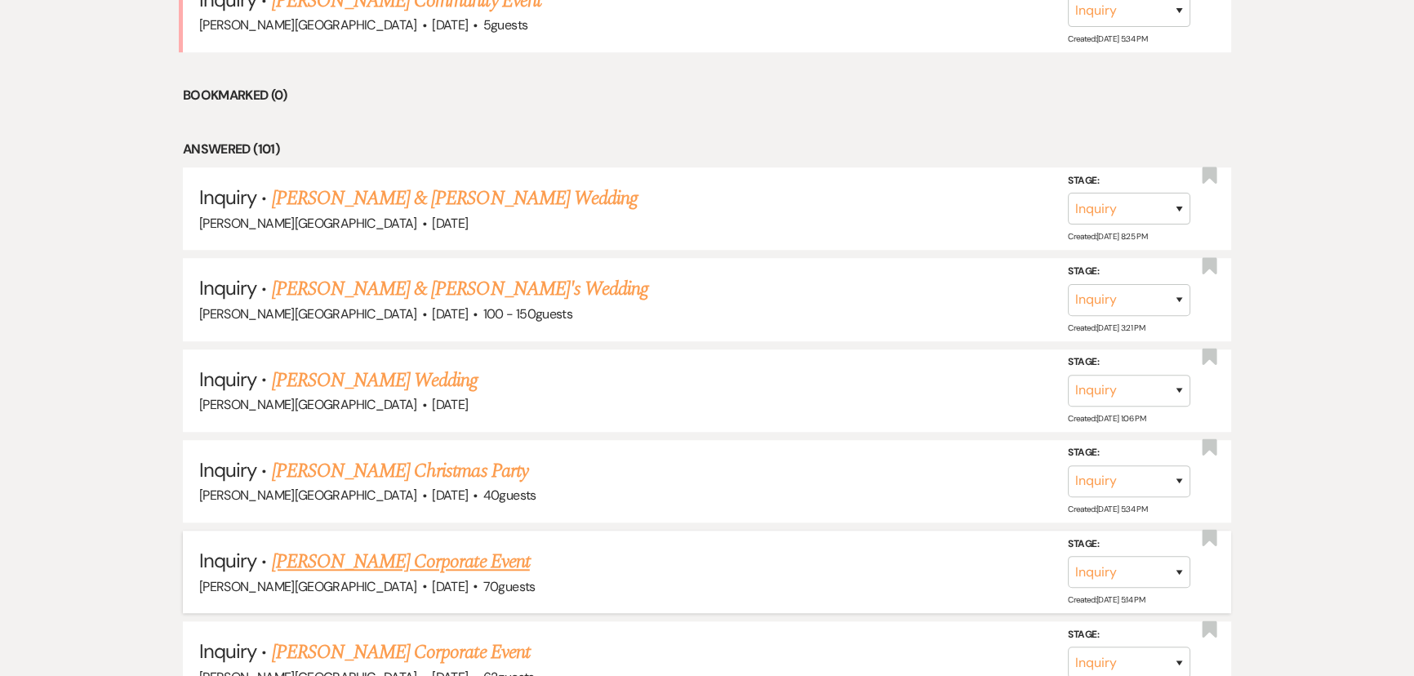
click at [361, 551] on link "[PERSON_NAME] Corporate Event" at bounding box center [401, 561] width 258 height 29
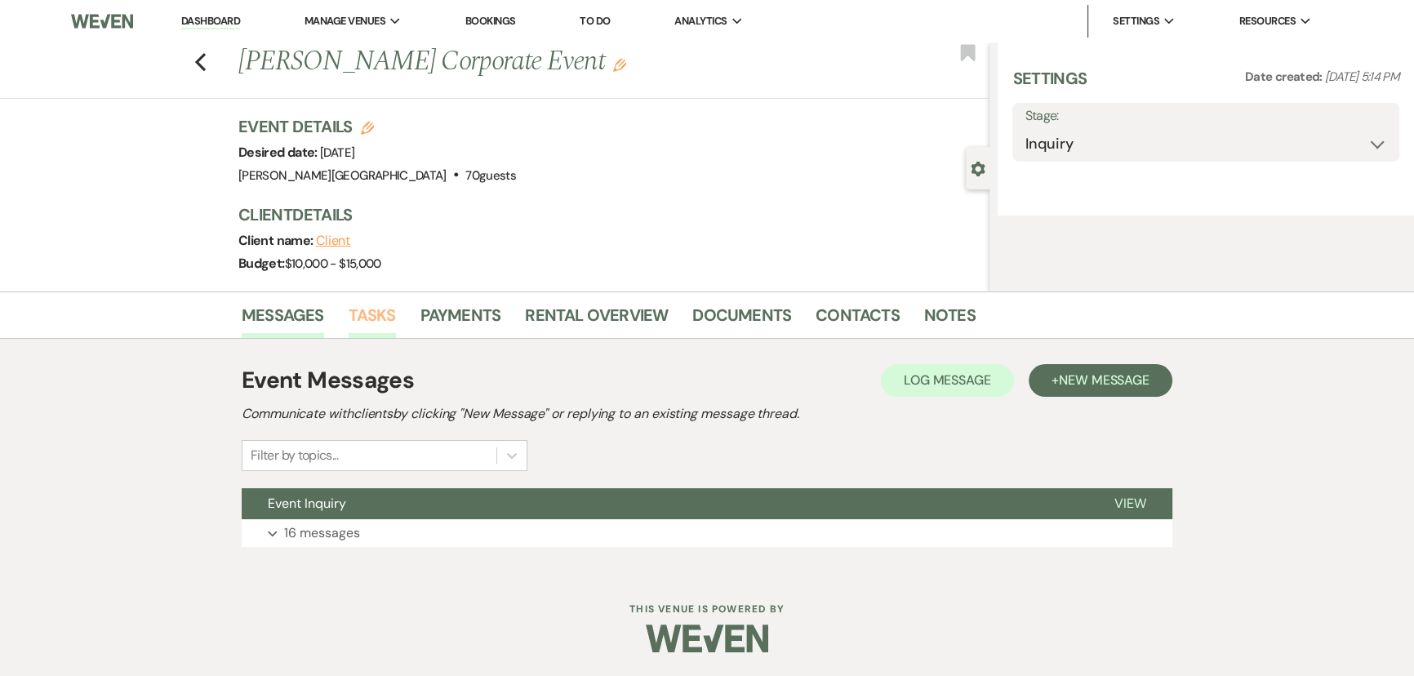
select select "5"
select select "9"
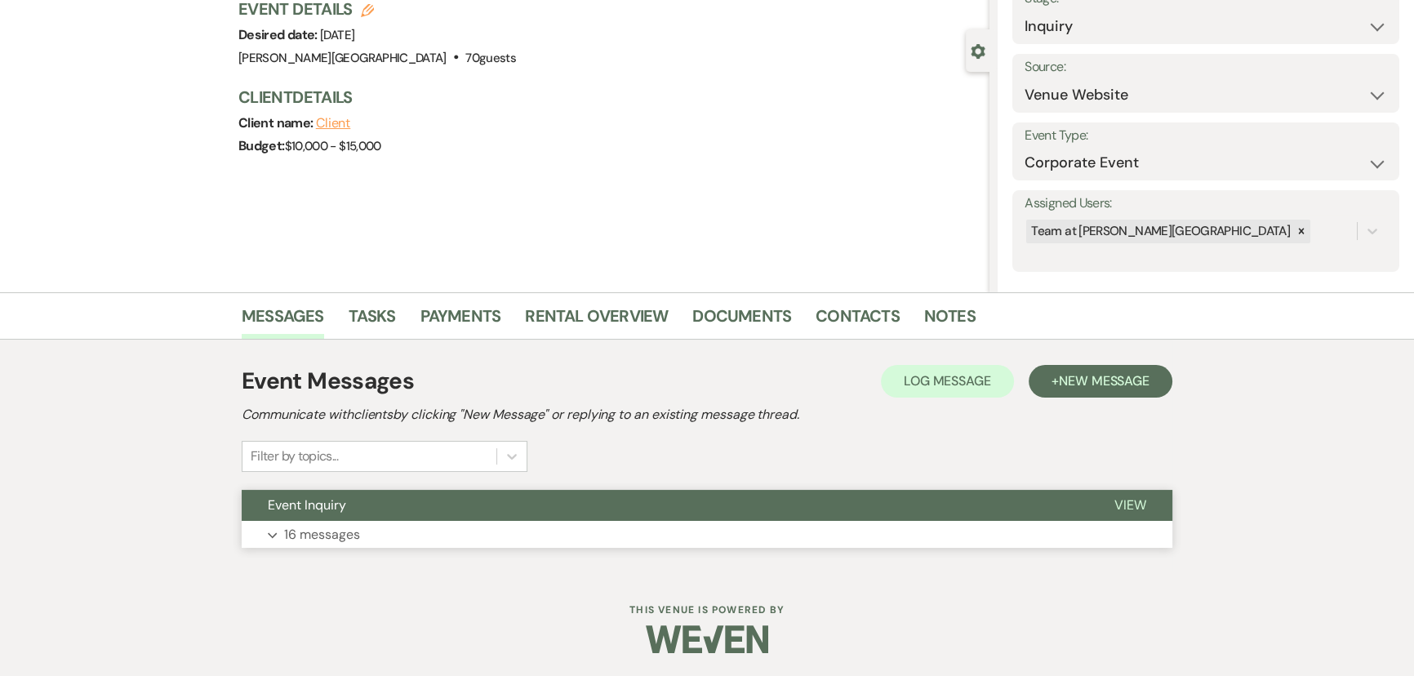
click at [340, 545] on button "Expand 16 messages" at bounding box center [707, 535] width 931 height 28
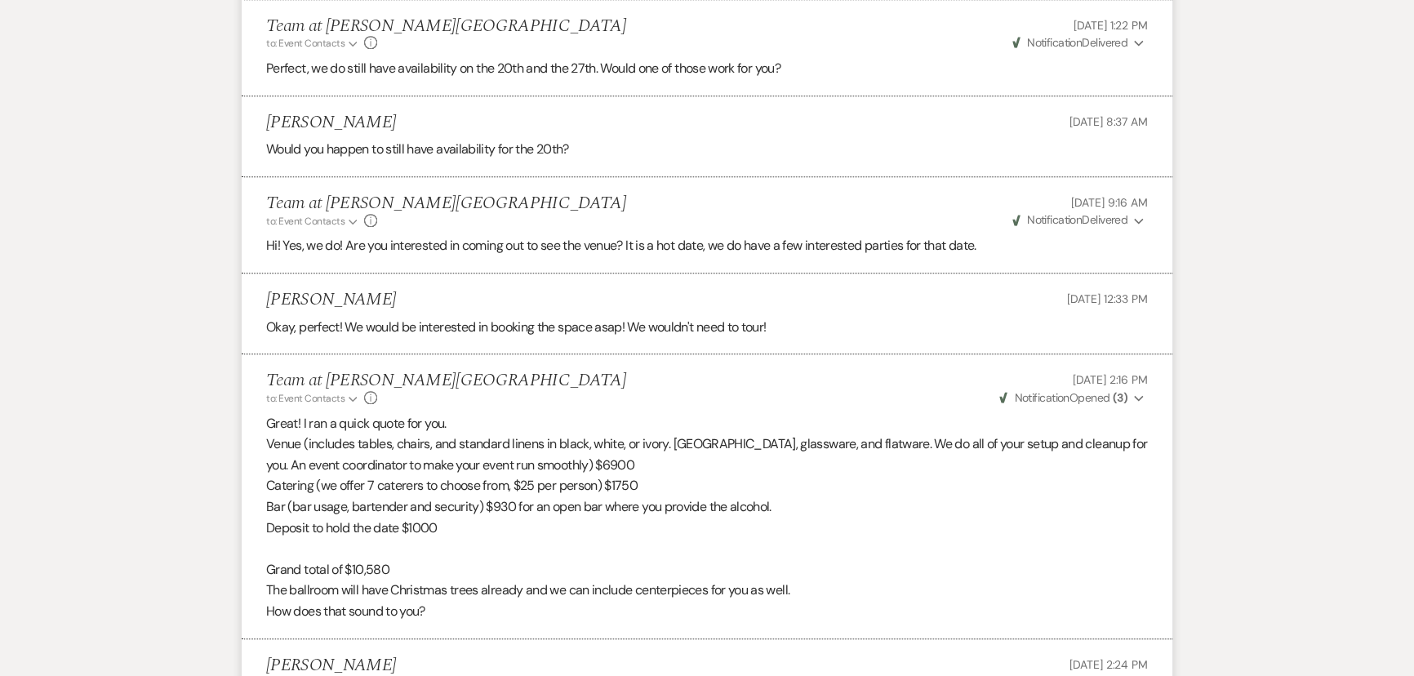
scroll to position [1742, 0]
